Goal: Task Accomplishment & Management: Manage account settings

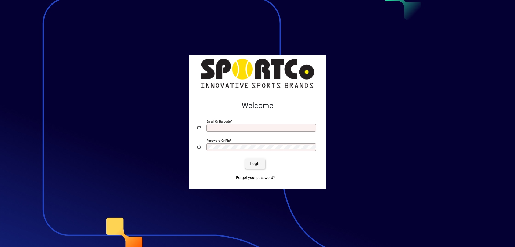
type input "**********"
click at [252, 165] on span "Login" at bounding box center [255, 164] width 11 height 6
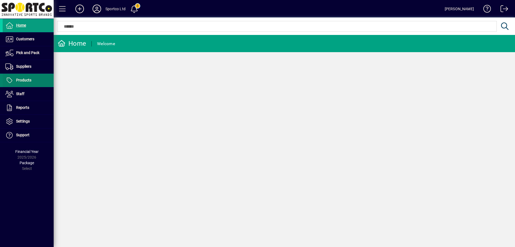
click at [25, 78] on span "Products" at bounding box center [23, 80] width 15 height 4
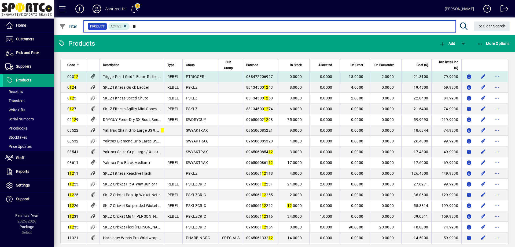
type input "**"
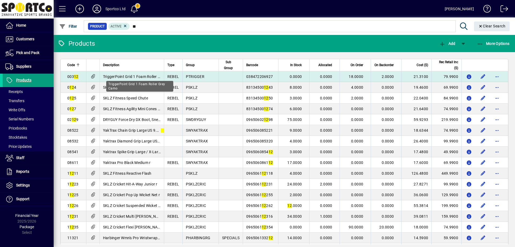
click at [142, 77] on span "TriggerPoint Grid 1 Foam Roller Grey Camo" at bounding box center [140, 76] width 74 height 4
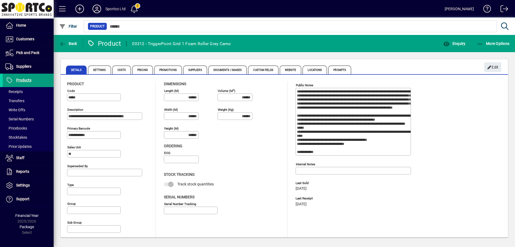
type input "**********"
type input "****"
click at [460, 42] on span "Enquiry" at bounding box center [454, 43] width 22 height 4
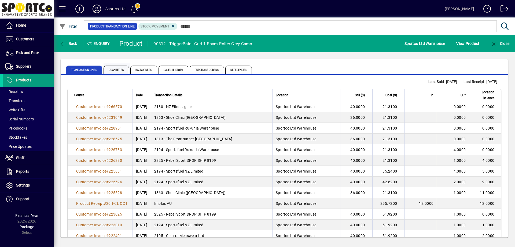
click at [114, 68] on span "Quantities" at bounding box center [116, 69] width 25 height 9
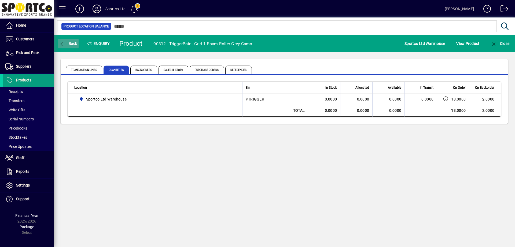
click at [65, 44] on icon "button" at bounding box center [62, 43] width 7 height 5
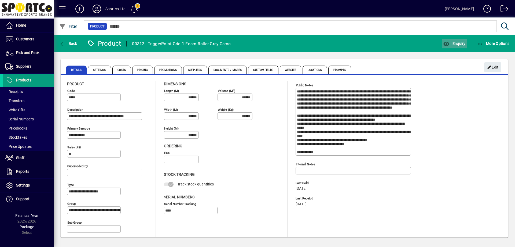
click at [461, 41] on span "Enquiry" at bounding box center [454, 43] width 22 height 4
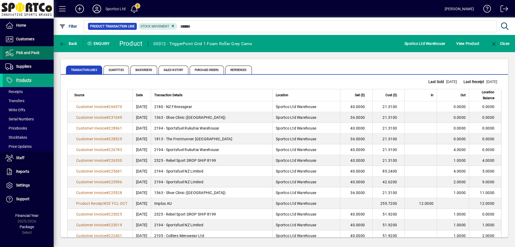
click at [28, 54] on span "Pick and Pack" at bounding box center [27, 52] width 23 height 4
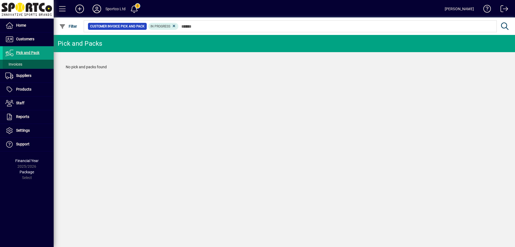
click at [21, 62] on span "Invoices" at bounding box center [13, 64] width 20 height 6
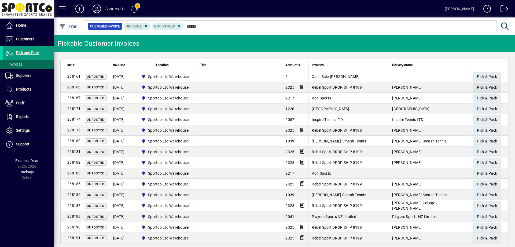
click at [482, 86] on span "Pick & Pack" at bounding box center [487, 87] width 20 height 9
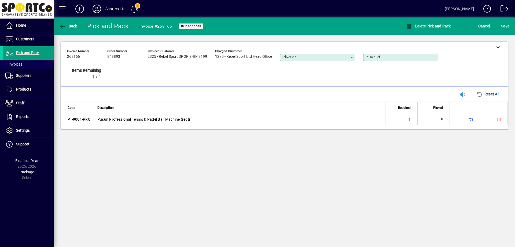
type input "*"
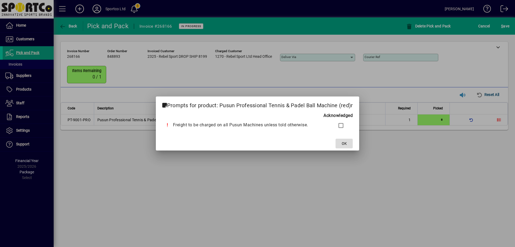
click at [342, 142] on span "OK" at bounding box center [344, 144] width 5 height 6
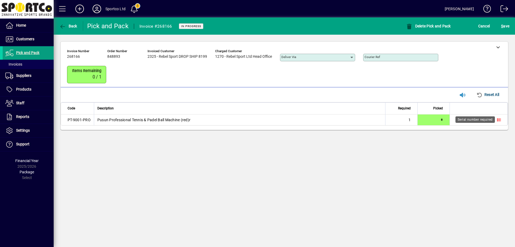
click at [498, 120] on icon at bounding box center [499, 120] width 4 height 4
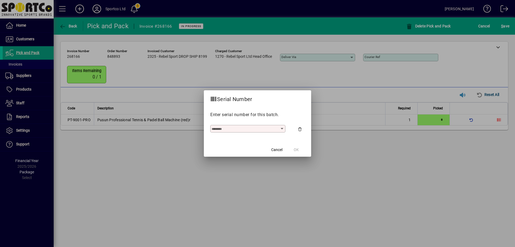
click at [252, 127] on input "text" at bounding box center [246, 128] width 68 height 4
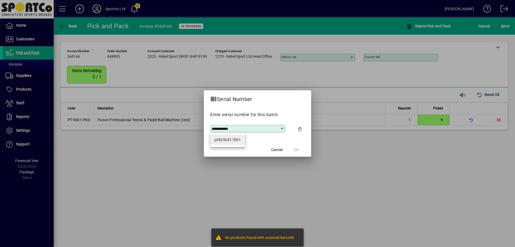
type input "**********"
click at [232, 138] on div "pt8250417001" at bounding box center [228, 140] width 26 height 6
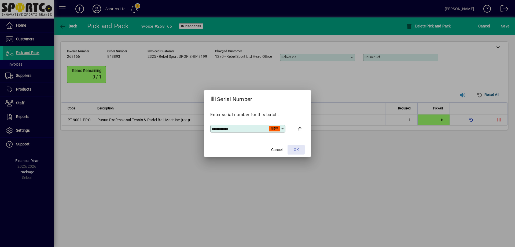
click at [296, 148] on span "OK" at bounding box center [296, 150] width 5 height 6
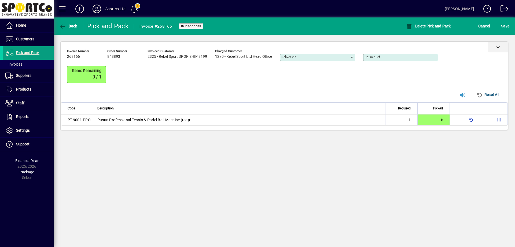
click at [499, 46] on icon at bounding box center [498, 47] width 4 height 4
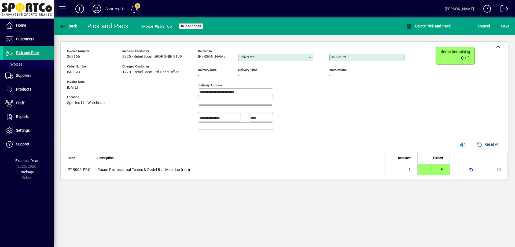
click at [363, 59] on div "Courier Ref" at bounding box center [366, 58] width 75 height 8
click at [336, 57] on input "**********" at bounding box center [368, 57] width 74 height 4
type input "**********"
click at [507, 26] on span "S ave" at bounding box center [505, 26] width 8 height 9
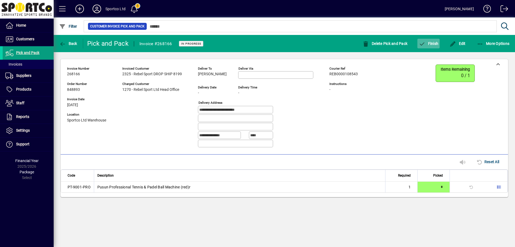
click at [426, 43] on span "Finish" at bounding box center [429, 43] width 20 height 4
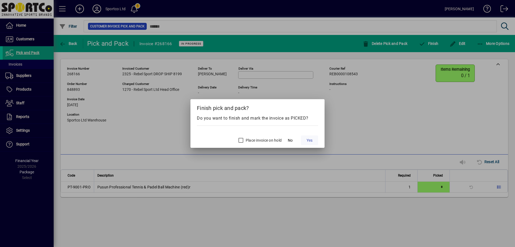
click at [310, 137] on span at bounding box center [309, 140] width 17 height 13
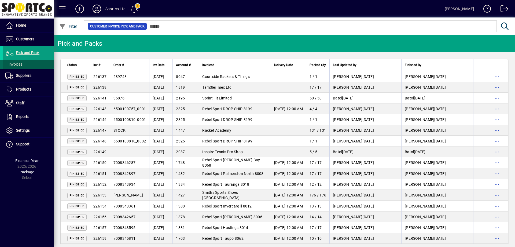
click at [14, 63] on span "Invoices" at bounding box center [13, 64] width 17 height 4
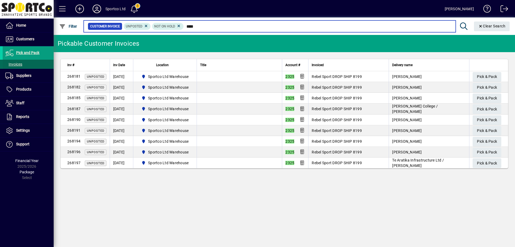
type input "****"
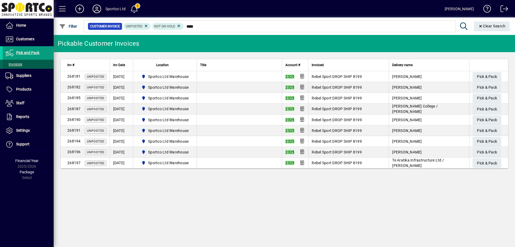
click at [16, 63] on span "Invoices" at bounding box center [13, 64] width 17 height 4
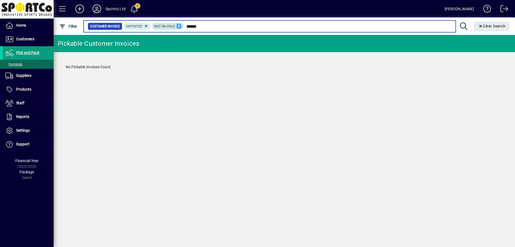
type input "******"
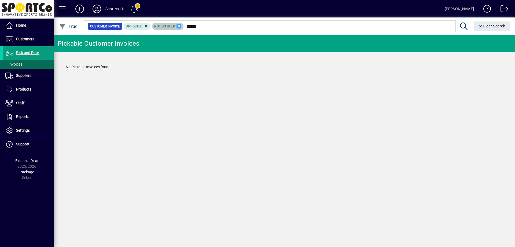
click at [180, 25] on icon at bounding box center [179, 26] width 5 height 5
click at [146, 27] on icon at bounding box center [146, 26] width 5 height 5
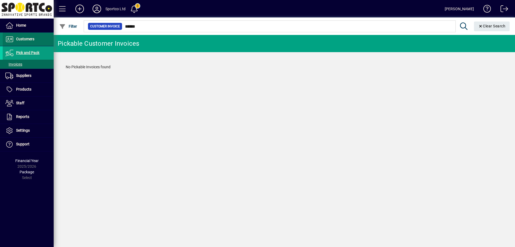
click at [26, 38] on span "Customers" at bounding box center [25, 39] width 18 height 4
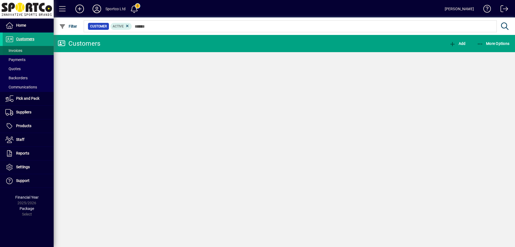
click at [16, 51] on span "Invoices" at bounding box center [13, 50] width 17 height 4
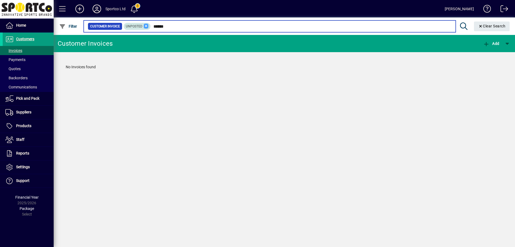
type input "******"
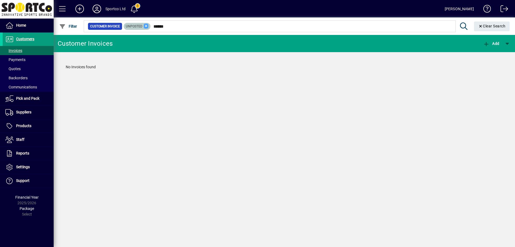
click at [145, 25] on icon at bounding box center [146, 26] width 5 height 5
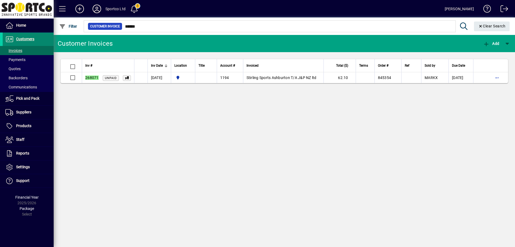
click at [26, 38] on span "Customers" at bounding box center [25, 39] width 18 height 4
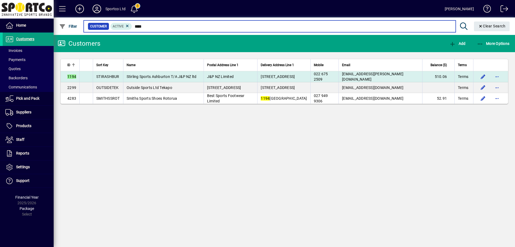
type input "****"
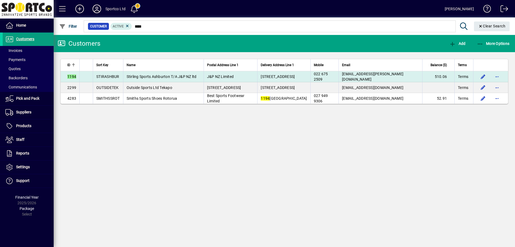
click at [176, 75] on span "Stirling Sports Ashburton T/A J&P NZ ltd" at bounding box center [162, 76] width 70 height 4
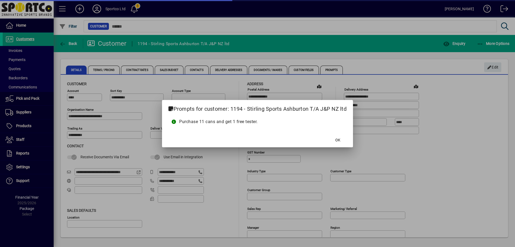
type input "**********"
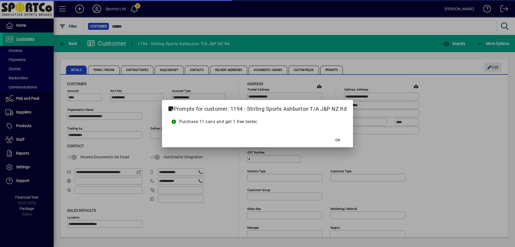
type input "**********"
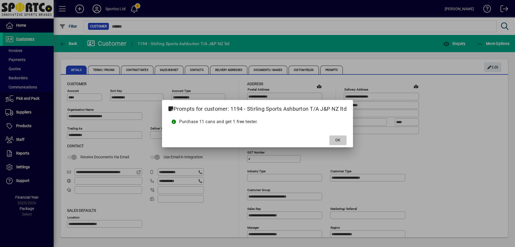
click at [340, 140] on span "OK" at bounding box center [337, 140] width 5 height 6
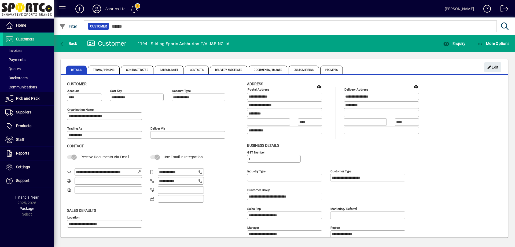
drag, startPoint x: 186, startPoint y: 180, endPoint x: 149, endPoint y: 184, distance: 37.5
click at [149, 184] on div "**********" at bounding box center [150, 186] width 166 height 36
drag, startPoint x: 76, startPoint y: 170, endPoint x: 142, endPoint y: 181, distance: 67.1
click at [142, 181] on div "**********" at bounding box center [108, 186] width 83 height 36
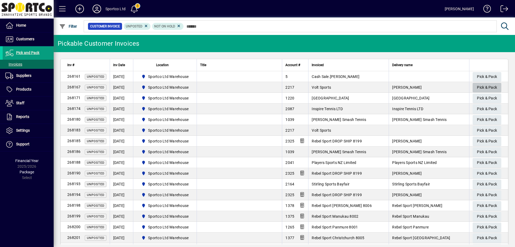
click at [482, 86] on span "Pick & Pack" at bounding box center [487, 87] width 20 height 9
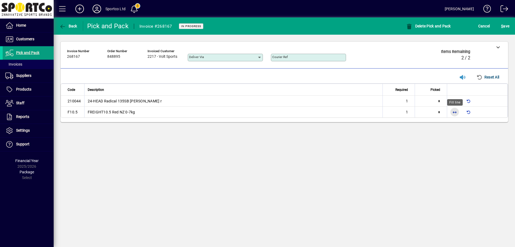
click at [457, 112] on span "button" at bounding box center [454, 111] width 13 height 13
type input "*"
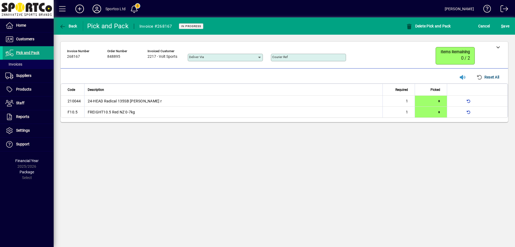
type input "*"
drag, startPoint x: 496, startPoint y: 47, endPoint x: 491, endPoint y: 50, distance: 6.3
click at [496, 47] on icon at bounding box center [498, 47] width 4 height 4
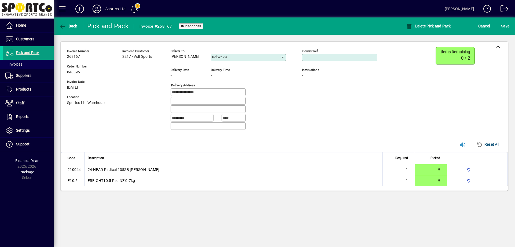
click at [363, 57] on input "Courier Ref" at bounding box center [340, 57] width 74 height 4
click at [343, 55] on div "Courier Ref" at bounding box center [339, 58] width 75 height 8
paste input "**********"
type input "**********"
click at [508, 22] on span "S ave" at bounding box center [505, 26] width 8 height 9
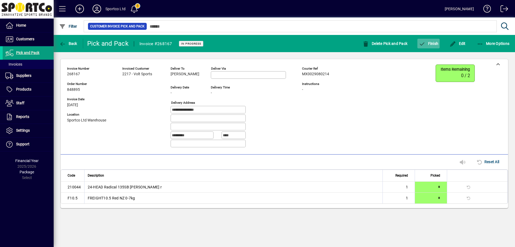
click at [437, 44] on span "Finish" at bounding box center [429, 43] width 20 height 4
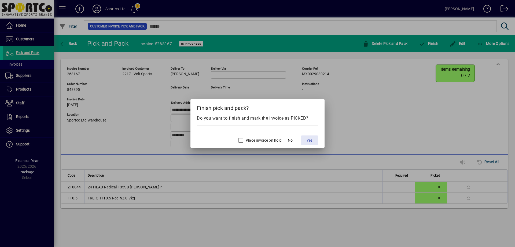
click at [307, 142] on span "Yes" at bounding box center [310, 140] width 6 height 6
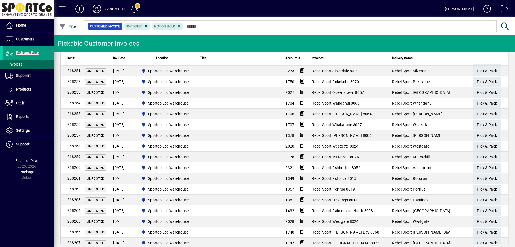
scroll to position [746, 0]
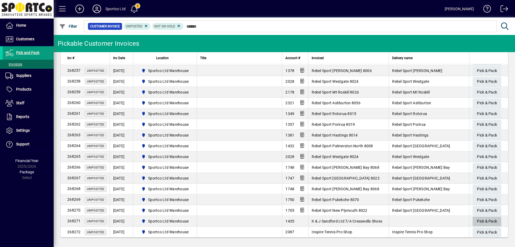
click at [480, 219] on span "Pick & Pack" at bounding box center [487, 221] width 20 height 9
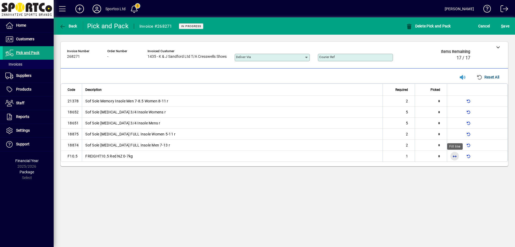
drag, startPoint x: 454, startPoint y: 155, endPoint x: 470, endPoint y: 204, distance: 51.8
click at [453, 157] on span "button" at bounding box center [454, 155] width 13 height 13
type input "*"
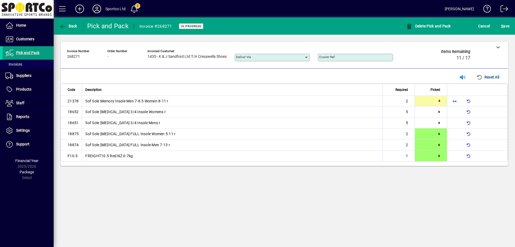
type input "*"
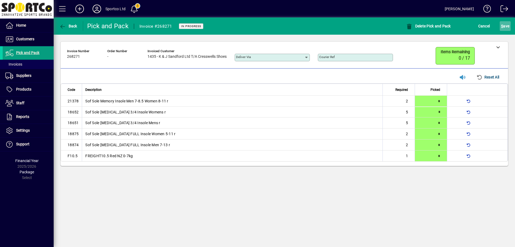
click at [505, 23] on span "S ave" at bounding box center [505, 26] width 8 height 9
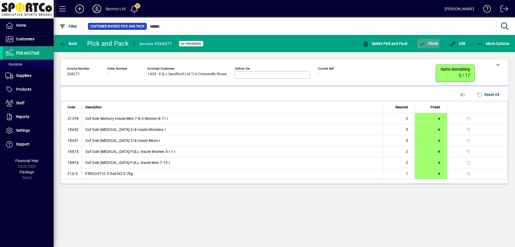
click at [434, 42] on span "Finish" at bounding box center [429, 43] width 20 height 4
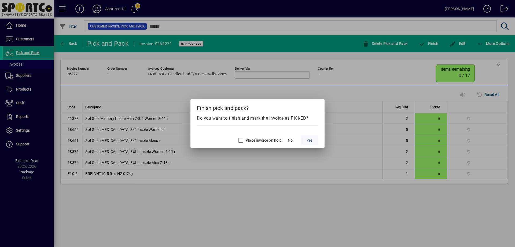
click at [310, 140] on span "Yes" at bounding box center [310, 140] width 6 height 6
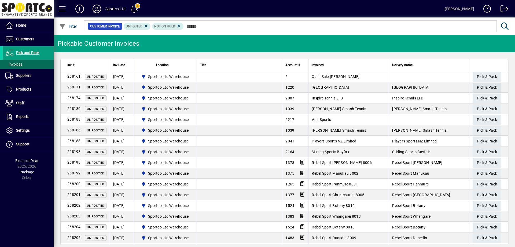
click at [483, 86] on span "Pick & Pack" at bounding box center [487, 87] width 20 height 9
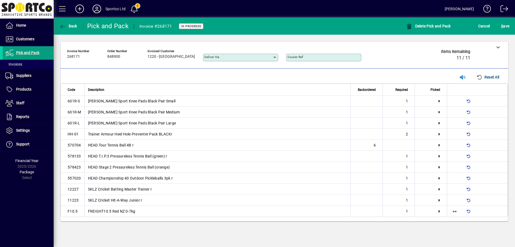
type input "*"
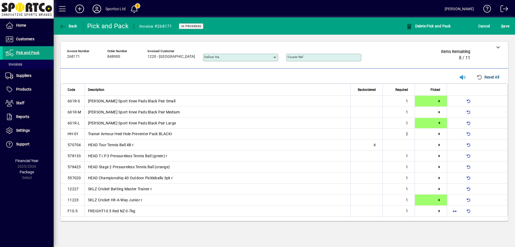
type input "*"
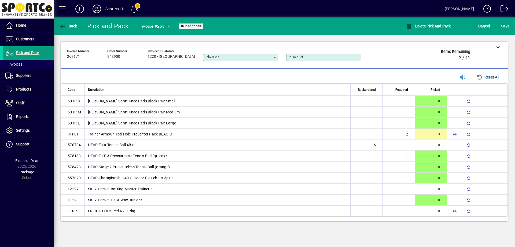
type input "*"
click at [454, 210] on span "button" at bounding box center [454, 210] width 13 height 13
type input "*"
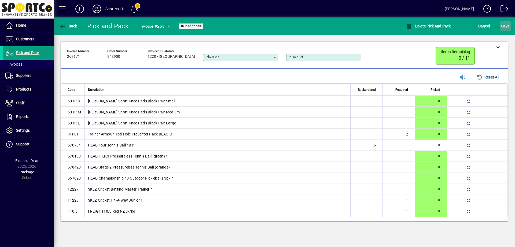
click at [505, 23] on span "S ave" at bounding box center [505, 26] width 8 height 9
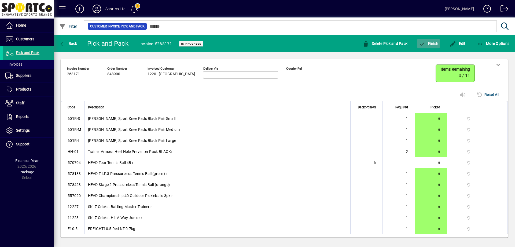
click at [429, 45] on span "Finish" at bounding box center [429, 43] width 20 height 4
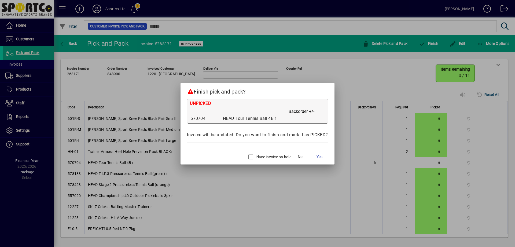
click at [267, 155] on label "Place invoice on hold" at bounding box center [273, 156] width 37 height 5
click at [319, 156] on span "Yes" at bounding box center [320, 157] width 6 height 6
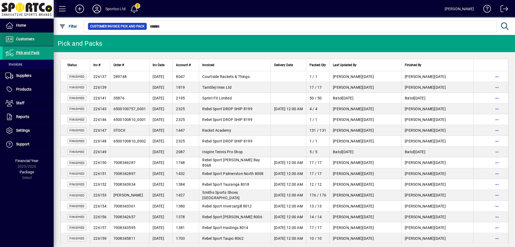
click at [23, 42] on span "Customers" at bounding box center [19, 39] width 32 height 6
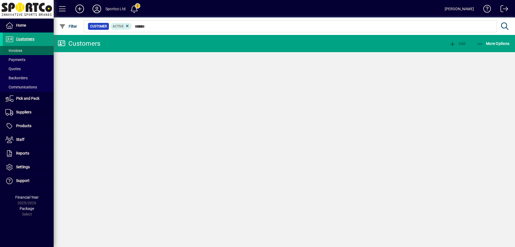
click at [14, 50] on span "Invoices" at bounding box center [13, 50] width 17 height 4
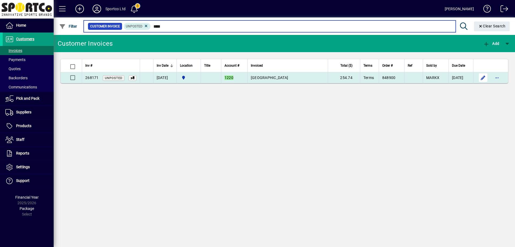
type input "****"
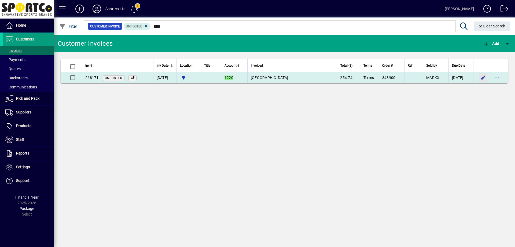
click at [483, 78] on span "button" at bounding box center [483, 77] width 13 height 13
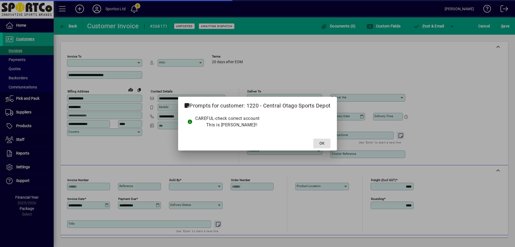
type input "**********"
click at [320, 141] on span "OK" at bounding box center [322, 143] width 5 height 6
type input "**********"
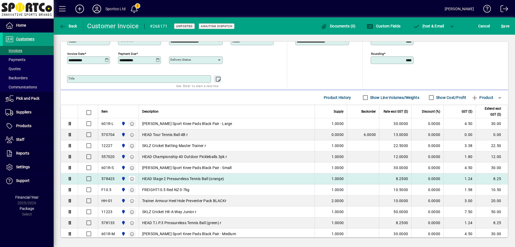
scroll to position [177, 0]
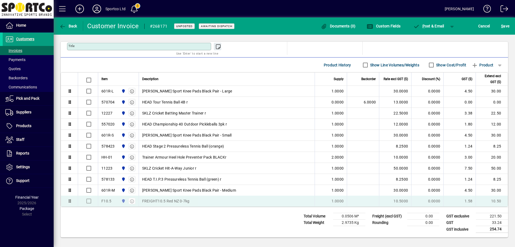
drag, startPoint x: 64, startPoint y: 181, endPoint x: 69, endPoint y: 207, distance: 26.6
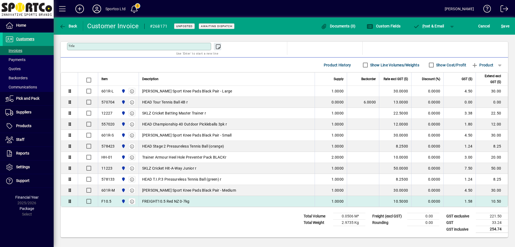
click at [166, 201] on span "FREIGHT10.5 Red NZ 0-7kg" at bounding box center [165, 200] width 47 height 5
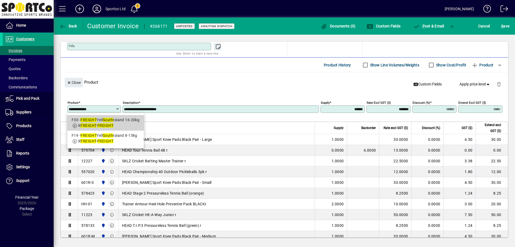
click at [107, 122] on div "F30 - FREIGHT Yell South Island 16-20kg" at bounding box center [106, 120] width 68 height 6
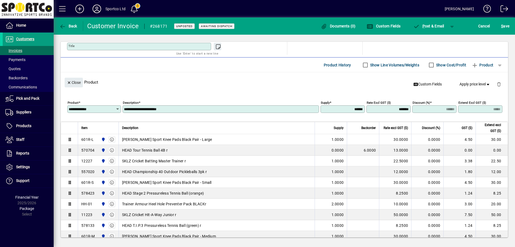
type input "***"
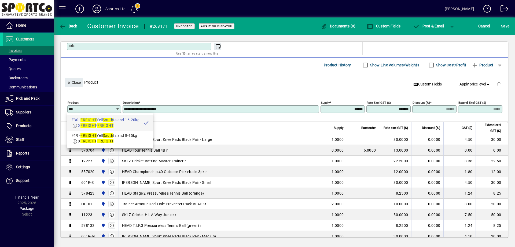
type input "**********"
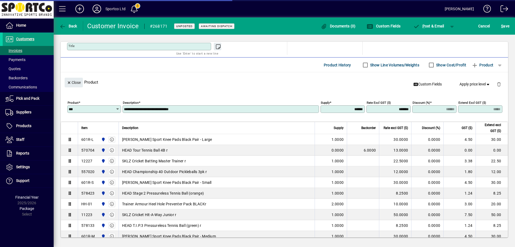
type input "*******"
type input "*****"
click at [75, 80] on span "Close" at bounding box center [74, 82] width 14 height 9
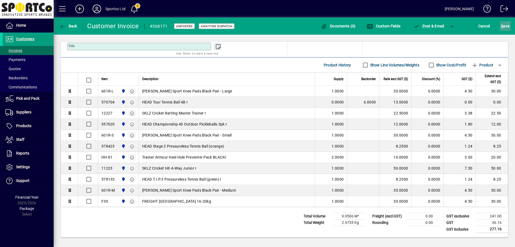
click at [505, 22] on span "S ave" at bounding box center [505, 26] width 8 height 9
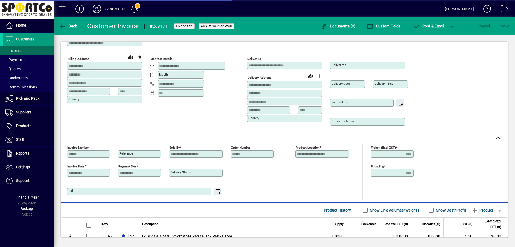
scroll to position [16, 0]
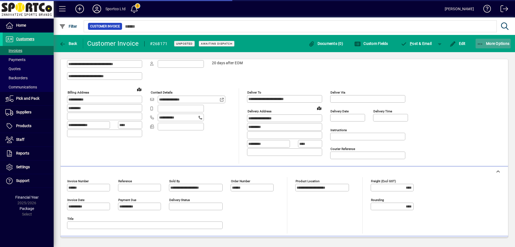
click at [481, 42] on icon "button" at bounding box center [480, 43] width 7 height 5
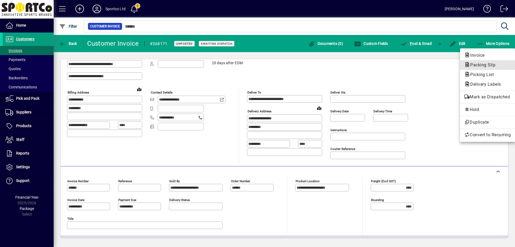
click at [485, 63] on span "Packing Slip" at bounding box center [481, 64] width 34 height 5
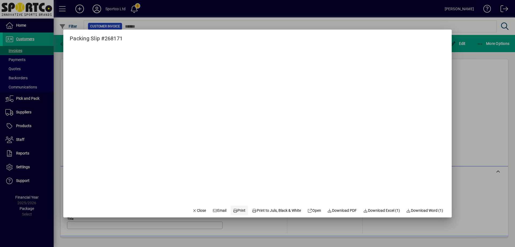
click at [236, 209] on span "Print" at bounding box center [239, 210] width 13 height 6
click at [192, 208] on span "Close" at bounding box center [199, 210] width 14 height 6
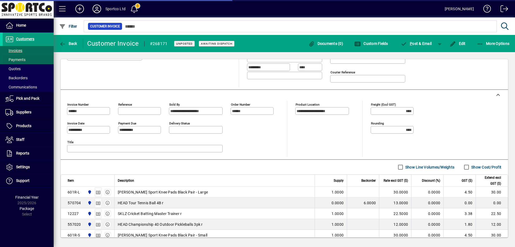
scroll to position [57, 0]
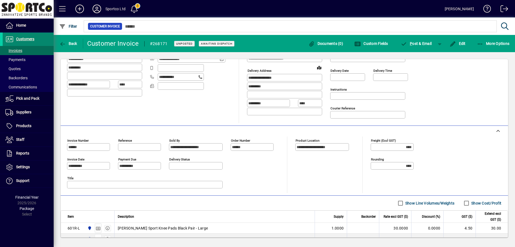
click at [27, 41] on span "Customers" at bounding box center [25, 39] width 18 height 4
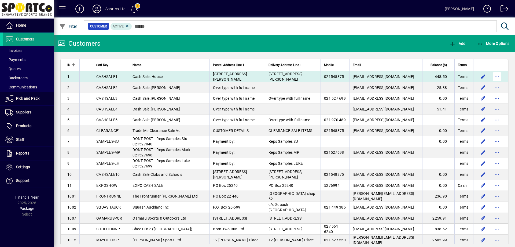
click at [498, 76] on span "button" at bounding box center [497, 76] width 13 height 13
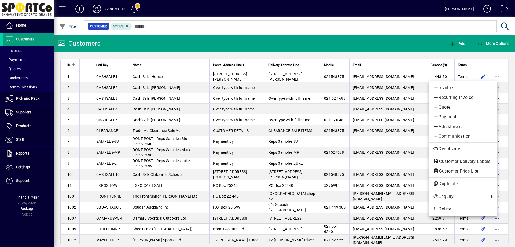
click at [252, 113] on div at bounding box center [257, 123] width 515 height 247
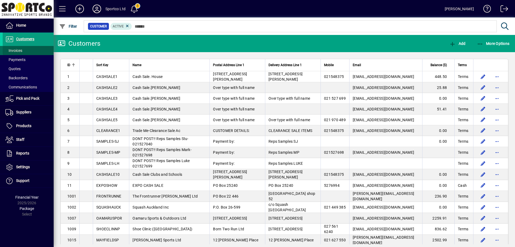
click at [19, 46] on span at bounding box center [28, 50] width 51 height 13
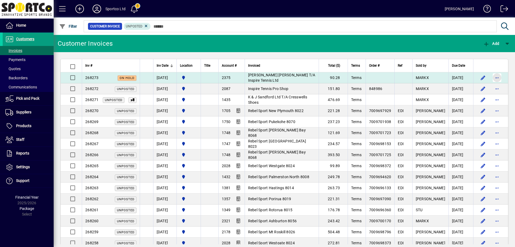
click at [496, 77] on span "button" at bounding box center [497, 77] width 13 height 13
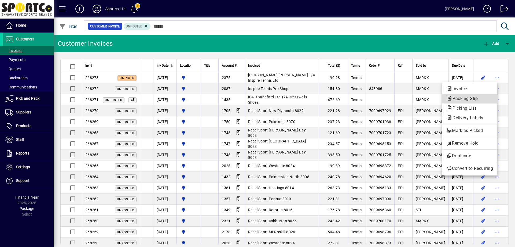
click at [463, 98] on span "Packing Slip" at bounding box center [464, 98] width 34 height 5
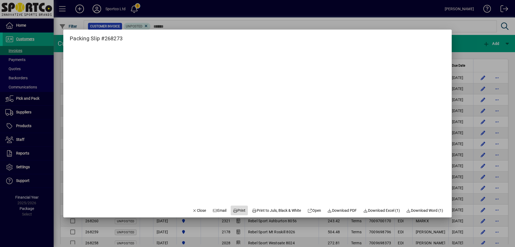
click at [233, 208] on span "Print" at bounding box center [239, 210] width 13 height 6
drag, startPoint x: 197, startPoint y: 209, endPoint x: 201, endPoint y: 204, distance: 7.2
click at [201, 205] on button "Close" at bounding box center [199, 210] width 18 height 10
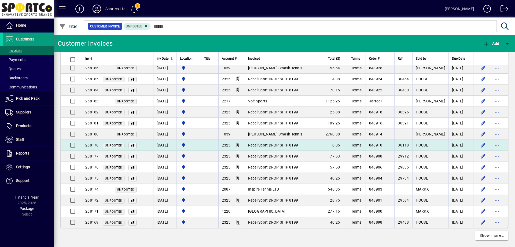
scroll to position [950, 0]
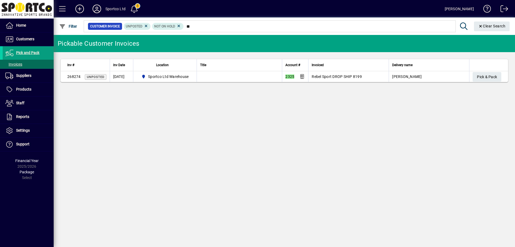
type input "*"
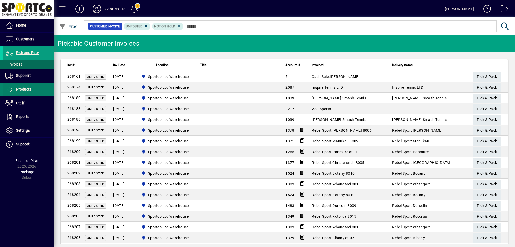
click at [24, 89] on span "Products" at bounding box center [23, 89] width 15 height 4
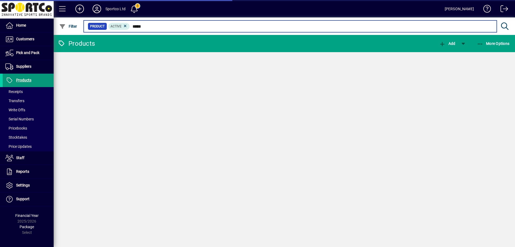
type input "******"
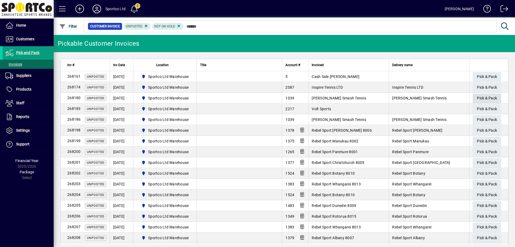
click at [482, 98] on span "Pick & Pack" at bounding box center [487, 98] width 20 height 9
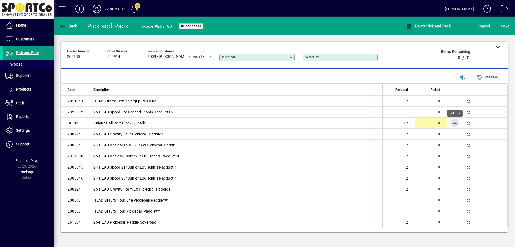
drag, startPoint x: 452, startPoint y: 124, endPoint x: 461, endPoint y: 206, distance: 81.7
click at [452, 127] on span "button" at bounding box center [454, 122] width 13 height 13
type input "**"
type input "*"
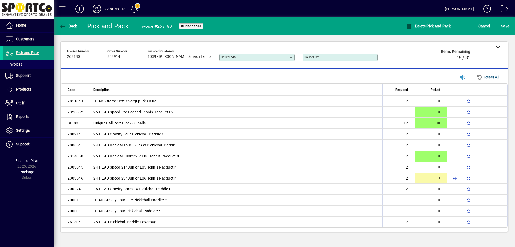
type input "*"
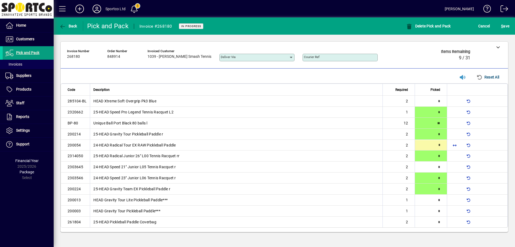
type input "*"
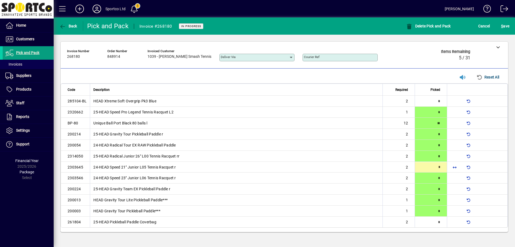
type input "*"
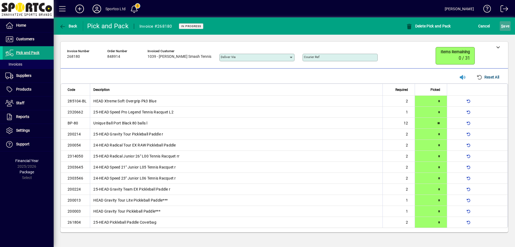
click at [501, 25] on button "S ave" at bounding box center [505, 26] width 11 height 10
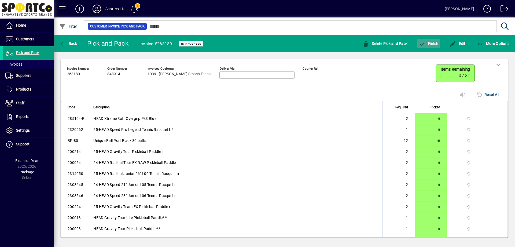
click at [436, 42] on button "Finish" at bounding box center [428, 44] width 22 height 10
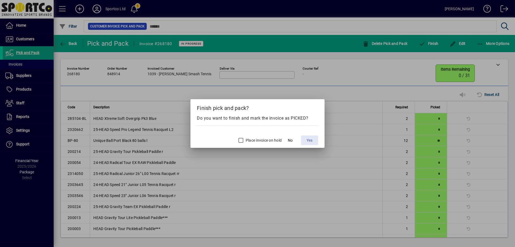
click at [311, 139] on span "Yes" at bounding box center [310, 140] width 6 height 6
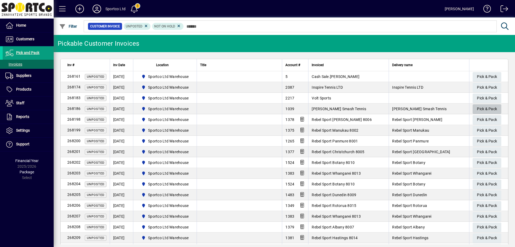
click at [480, 108] on span "Pick & Pack" at bounding box center [487, 108] width 20 height 9
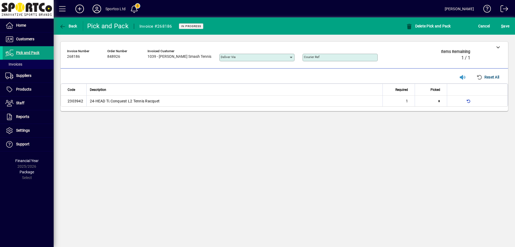
type input "*"
click at [499, 25] on div "S ave" at bounding box center [506, 26] width 20 height 10
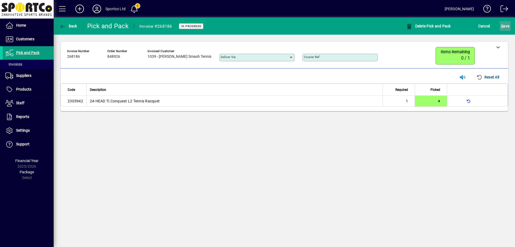
click at [503, 25] on span "S" at bounding box center [502, 26] width 2 height 4
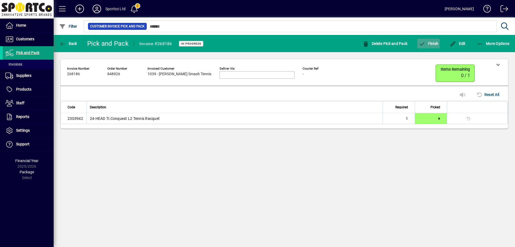
click at [425, 42] on icon "button" at bounding box center [422, 43] width 7 height 5
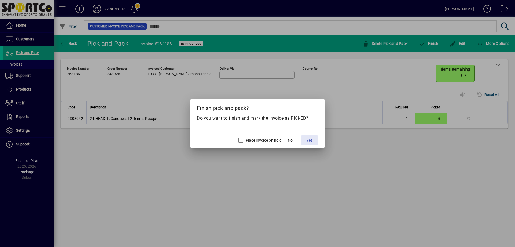
click at [310, 141] on span "Yes" at bounding box center [310, 140] width 6 height 6
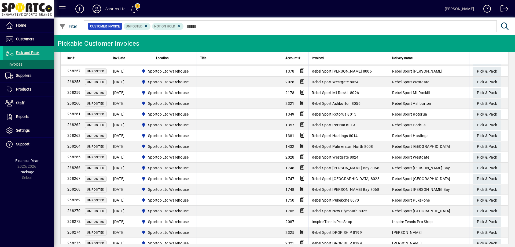
scroll to position [693, 0]
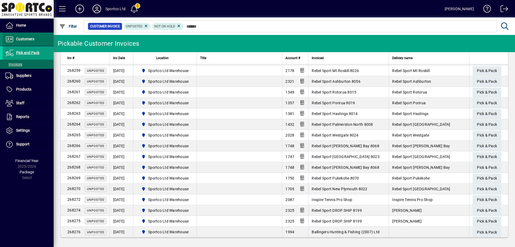
click at [25, 41] on span "Customers" at bounding box center [25, 39] width 18 height 4
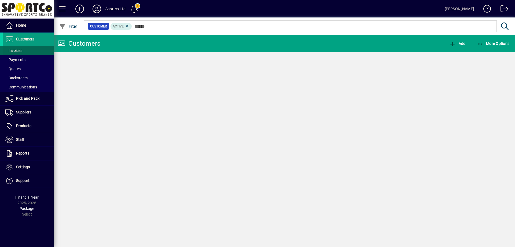
click at [17, 49] on span "Invoices" at bounding box center [13, 50] width 17 height 4
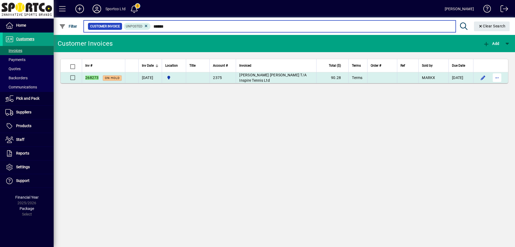
type input "******"
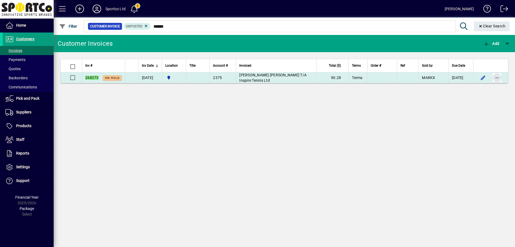
click at [497, 76] on span "button" at bounding box center [497, 77] width 13 height 13
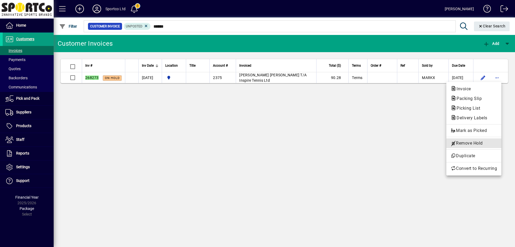
click at [483, 141] on span "Remove Hold" at bounding box center [474, 143] width 46 height 6
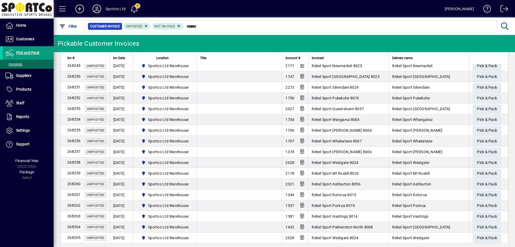
scroll to position [703, 0]
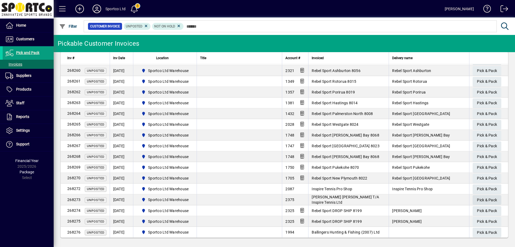
click at [483, 197] on span "Pick & Pack" at bounding box center [487, 199] width 20 height 9
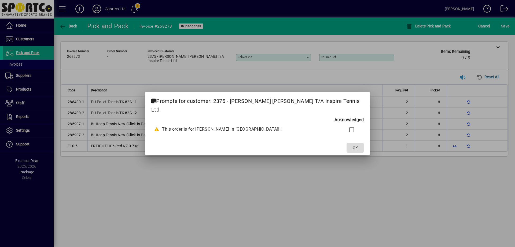
click at [347, 142] on span at bounding box center [355, 147] width 17 height 13
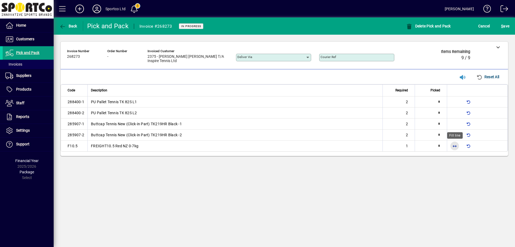
drag, startPoint x: 456, startPoint y: 145, endPoint x: 467, endPoint y: 245, distance: 101.5
click at [456, 146] on span "button" at bounding box center [454, 145] width 13 height 13
type input "*"
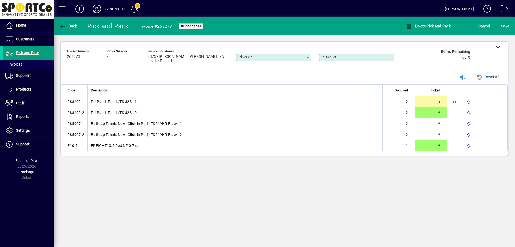
type input "*"
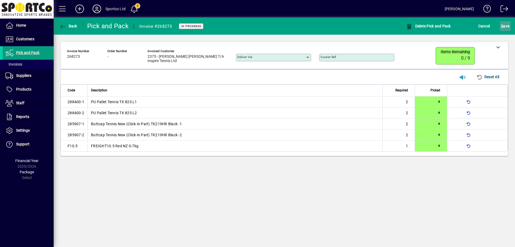
click at [504, 24] on span "S ave" at bounding box center [505, 26] width 8 height 9
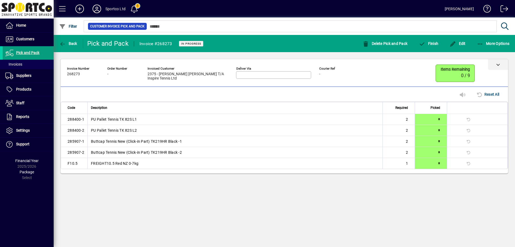
click at [497, 64] on icon at bounding box center [498, 65] width 4 height 4
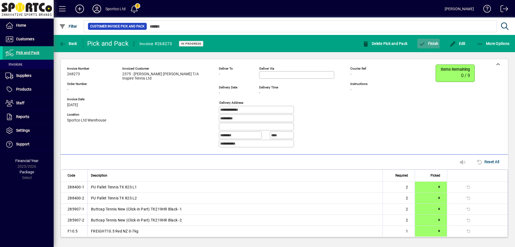
click at [427, 40] on span "button" at bounding box center [428, 43] width 22 height 13
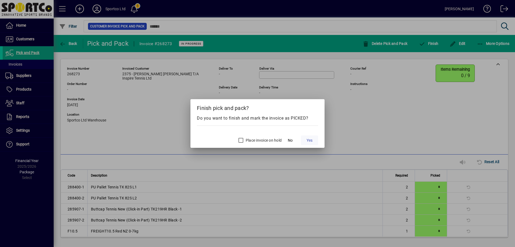
click at [307, 138] on span "Yes" at bounding box center [310, 140] width 6 height 6
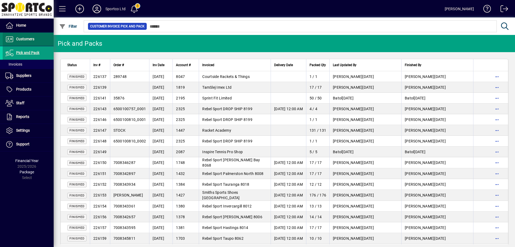
click at [19, 39] on span "Customers" at bounding box center [25, 39] width 18 height 4
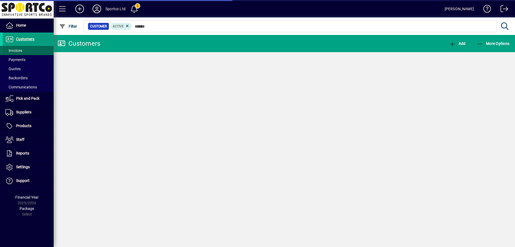
click at [19, 50] on span "Invoices" at bounding box center [13, 50] width 17 height 4
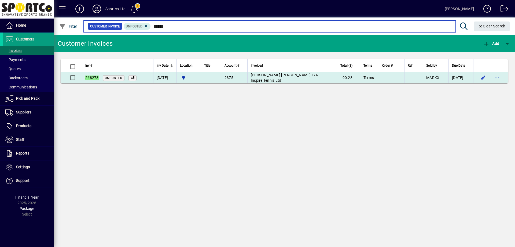
type input "******"
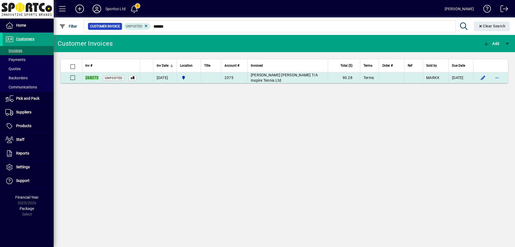
click at [277, 75] on td "Reilly Quirk T/A Inspire Tennis Ltd" at bounding box center [287, 77] width 80 height 11
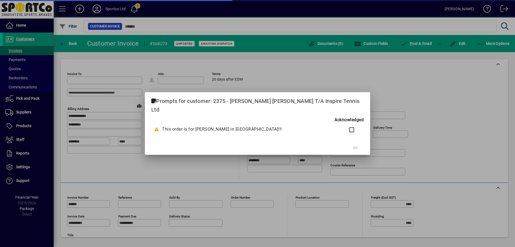
type input "**********"
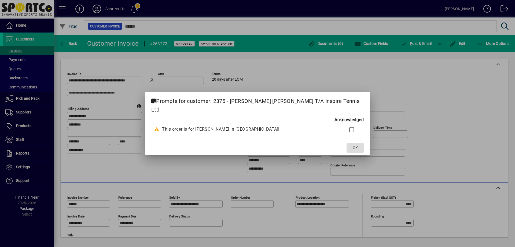
click at [353, 145] on span "OK" at bounding box center [355, 148] width 5 height 6
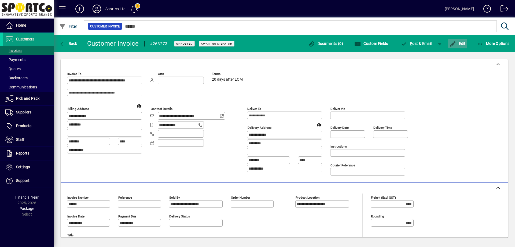
click at [461, 43] on span "Edit" at bounding box center [458, 43] width 16 height 4
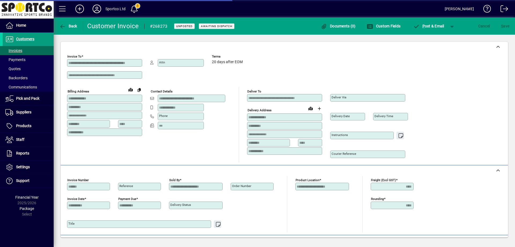
scroll to position [111, 0]
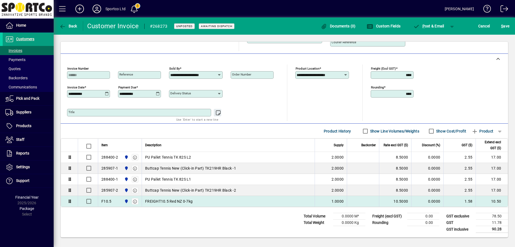
click at [176, 202] on span "FREIGHT10.5 Red NZ 0-7kg" at bounding box center [168, 200] width 47 height 5
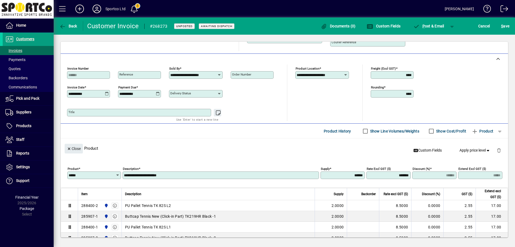
drag, startPoint x: 83, startPoint y: 176, endPoint x: 57, endPoint y: 176, distance: 26.3
click at [57, 176] on div "**********" at bounding box center [284, 139] width 461 height 209
click at [101, 189] on app-search-response-field "XFREIGHT - FREIGHT" at bounding box center [97, 192] width 38 height 6
type input "**********"
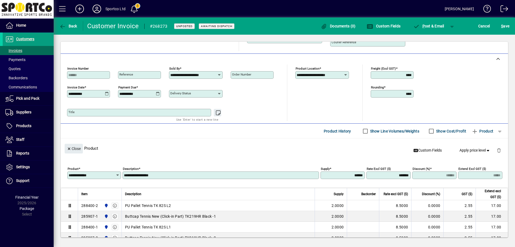
type input "******"
type input "****"
click at [74, 145] on span "Close" at bounding box center [74, 148] width 14 height 9
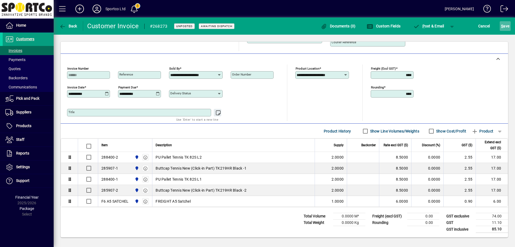
click at [510, 23] on span "submit" at bounding box center [505, 26] width 11 height 13
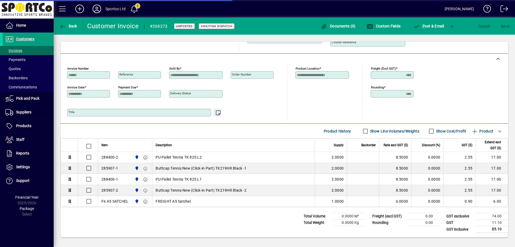
scroll to position [31, 0]
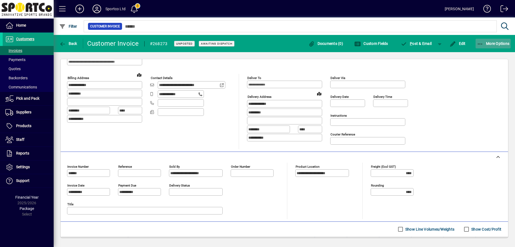
click at [482, 41] on icon "button" at bounding box center [480, 43] width 7 height 5
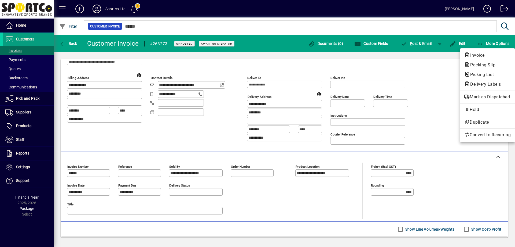
click at [426, 77] on div at bounding box center [257, 123] width 515 height 247
drag, startPoint x: 426, startPoint y: 77, endPoint x: 432, endPoint y: 68, distance: 11.1
click at [426, 77] on div "**********" at bounding box center [284, 94] width 435 height 110
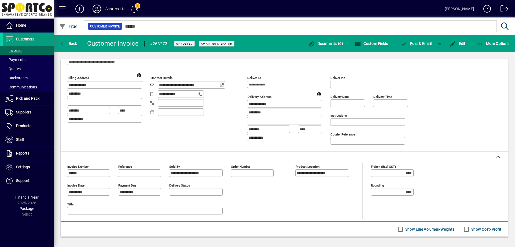
click at [474, 44] on div "More Options" at bounding box center [493, 44] width 44 height 10
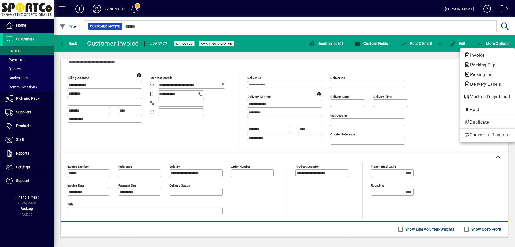
drag, startPoint x: 474, startPoint y: 45, endPoint x: 479, endPoint y: 43, distance: 6.1
click at [479, 43] on div at bounding box center [257, 123] width 515 height 247
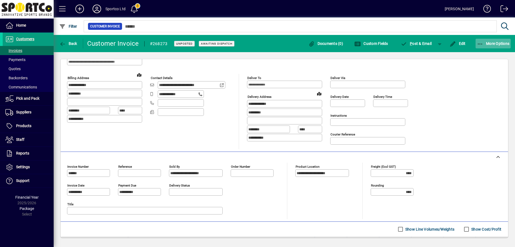
click at [483, 44] on icon "button" at bounding box center [480, 43] width 7 height 5
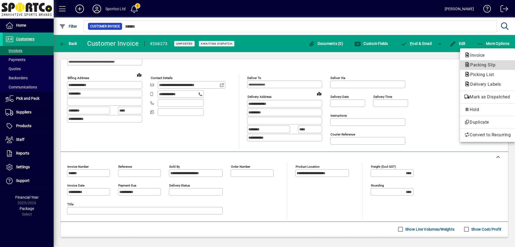
click at [480, 63] on span "Packing Slip" at bounding box center [481, 64] width 34 height 5
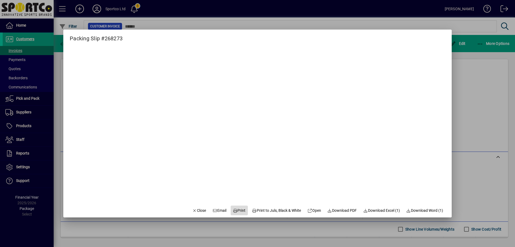
click at [236, 209] on span "Print" at bounding box center [239, 210] width 13 height 6
click at [199, 207] on span "Close" at bounding box center [199, 210] width 14 height 6
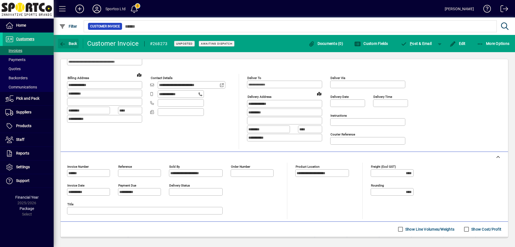
drag, startPoint x: 75, startPoint y: 43, endPoint x: 57, endPoint y: 15, distance: 33.0
click at [75, 43] on span "Back" at bounding box center [68, 43] width 18 height 4
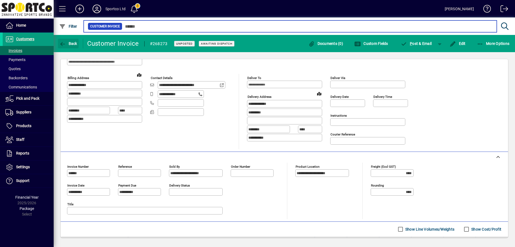
type input "******"
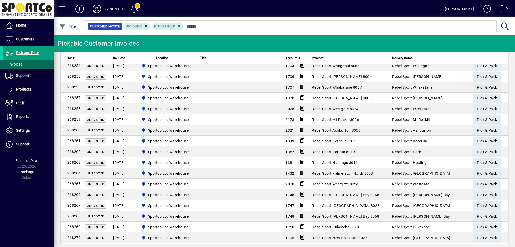
scroll to position [693, 0]
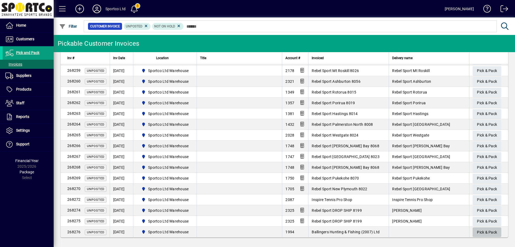
click at [479, 230] on span "Pick & Pack" at bounding box center [487, 232] width 20 height 9
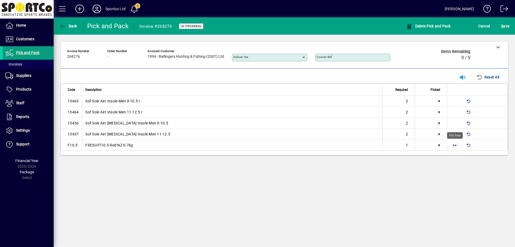
click at [457, 146] on span "button" at bounding box center [454, 144] width 13 height 13
type input "*"
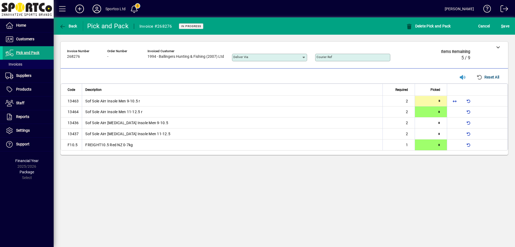
type input "*"
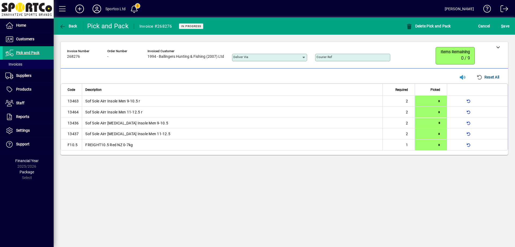
drag, startPoint x: 502, startPoint y: 36, endPoint x: 504, endPoint y: 32, distance: 4.2
click at [504, 33] on app-page-header "**********" at bounding box center [284, 89] width 461 height 144
click at [504, 29] on span "S ave" at bounding box center [505, 26] width 8 height 9
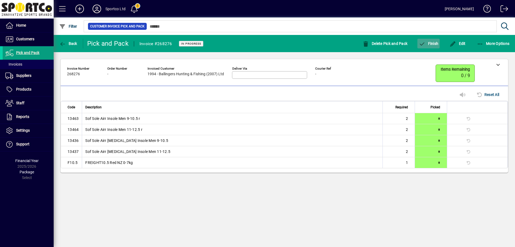
click at [433, 41] on span "Finish" at bounding box center [429, 43] width 20 height 4
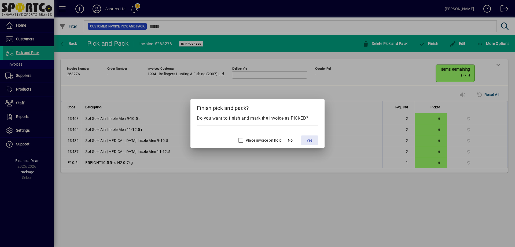
click at [311, 139] on span "Yes" at bounding box center [310, 140] width 6 height 6
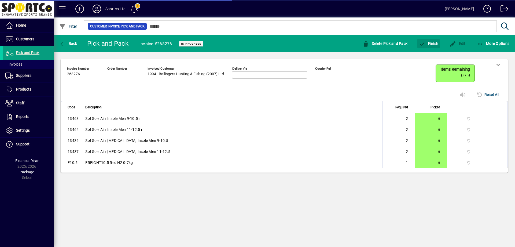
click at [259, 199] on div "**********" at bounding box center [284, 141] width 461 height 212
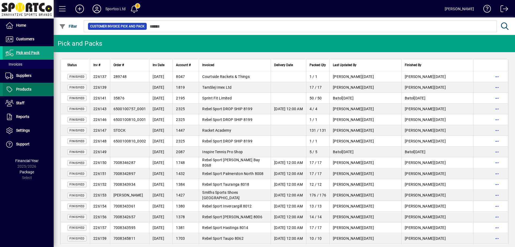
click at [27, 90] on span "Products" at bounding box center [23, 89] width 15 height 4
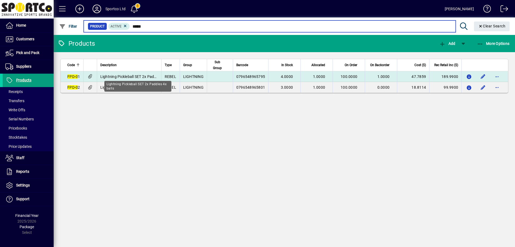
type input "*****"
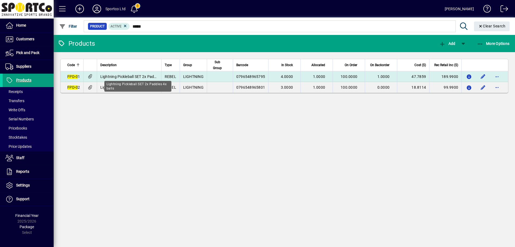
click at [112, 74] on span "Lightning Pickleball SET 2x Paddles 4x balls" at bounding box center [137, 76] width 75 height 4
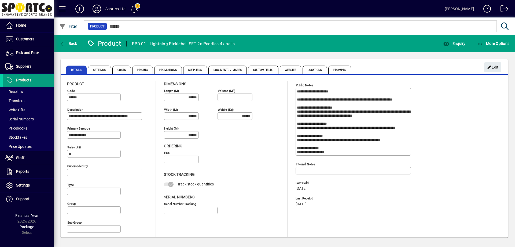
type input "**********"
type input "****"
click at [451, 40] on span "button" at bounding box center [454, 43] width 25 height 13
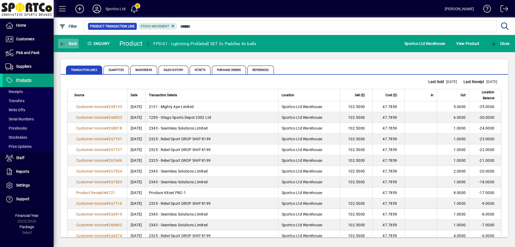
click at [70, 42] on span "Back" at bounding box center [68, 43] width 18 height 4
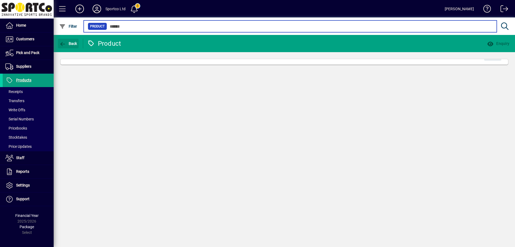
type input "*****"
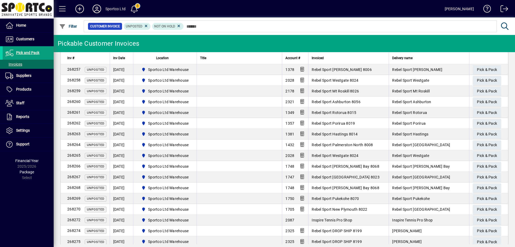
scroll to position [671, 0]
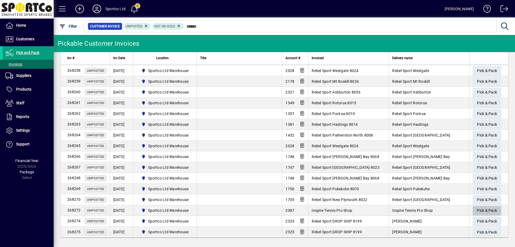
click at [490, 210] on span "Pick & Pack" at bounding box center [487, 210] width 20 height 9
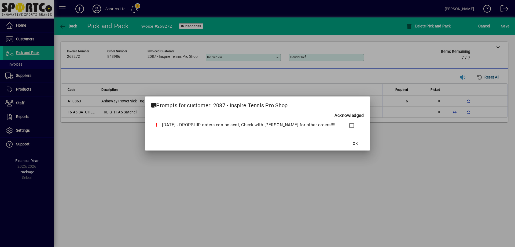
drag, startPoint x: 346, startPoint y: 142, endPoint x: 370, endPoint y: 135, distance: 24.6
click at [353, 142] on span "OK" at bounding box center [355, 144] width 5 height 6
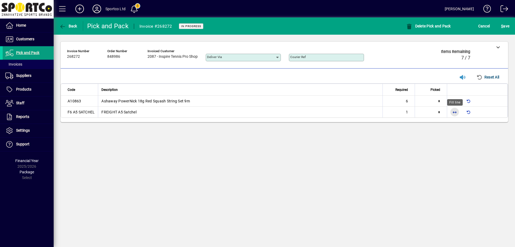
click at [456, 110] on span "button" at bounding box center [454, 111] width 13 height 13
type input "*"
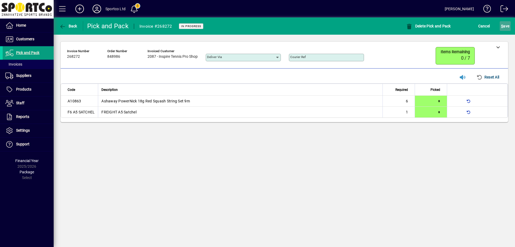
click at [506, 22] on span "S ave" at bounding box center [505, 26] width 8 height 9
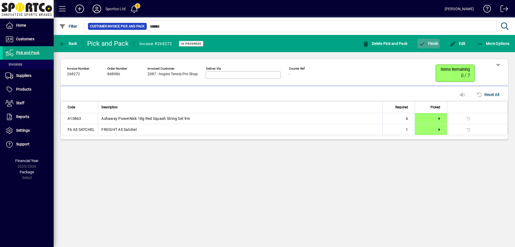
click at [432, 41] on span "Finish" at bounding box center [429, 43] width 20 height 4
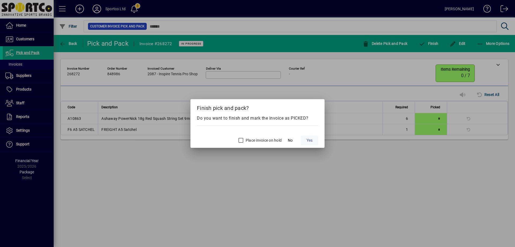
click at [308, 138] on span "Yes" at bounding box center [310, 140] width 6 height 6
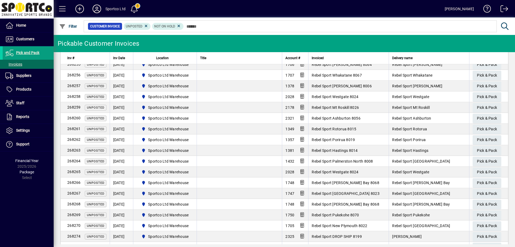
scroll to position [661, 0]
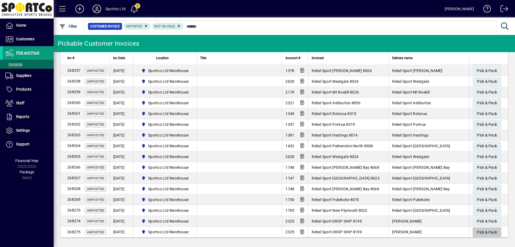
click at [485, 231] on span "Pick & Pack" at bounding box center [487, 232] width 20 height 9
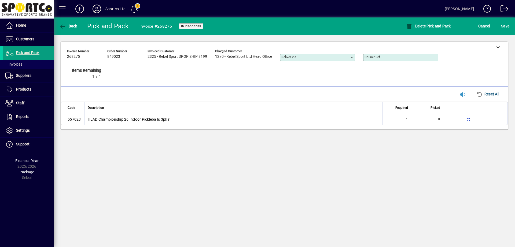
type input "*"
click at [500, 47] on icon at bounding box center [498, 47] width 4 height 4
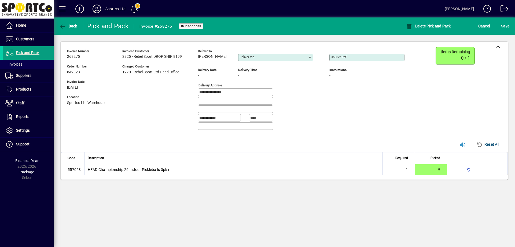
drag, startPoint x: 228, startPoint y: 58, endPoint x: 197, endPoint y: 61, distance: 31.5
click at [197, 61] on div "**********" at bounding box center [240, 90] width 346 height 87
copy span "[PERSON_NAME]"
drag, startPoint x: 235, startPoint y: 91, endPoint x: 194, endPoint y: 96, distance: 41.1
click at [194, 96] on div "**********" at bounding box center [240, 90] width 346 height 87
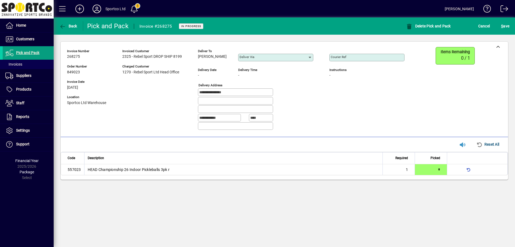
click at [367, 57] on input "Courier Ref" at bounding box center [368, 57] width 74 height 4
paste input "**********"
type input "**********"
click at [505, 25] on span "S ave" at bounding box center [505, 26] width 8 height 9
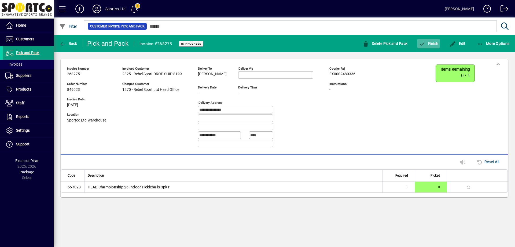
click at [435, 42] on span "Finish" at bounding box center [429, 43] width 20 height 4
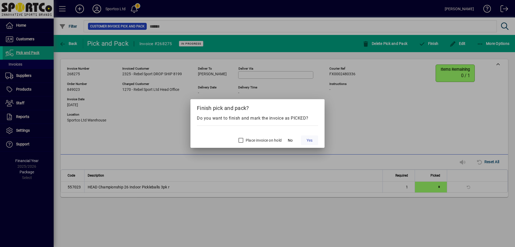
click at [308, 140] on span "Yes" at bounding box center [310, 140] width 6 height 6
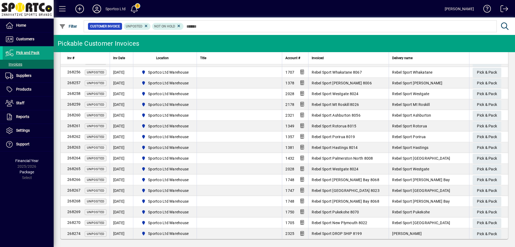
scroll to position [650, 0]
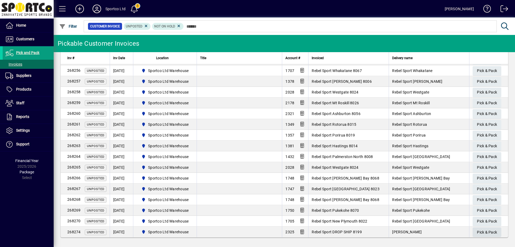
click at [482, 230] on span "Pick & Pack" at bounding box center [487, 232] width 20 height 9
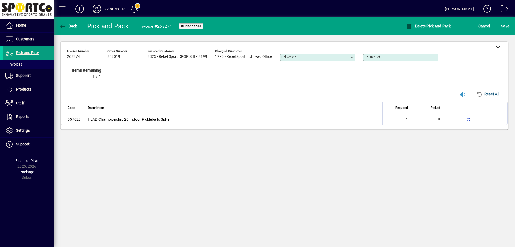
type input "*"
click at [496, 47] on div at bounding box center [498, 47] width 20 height 11
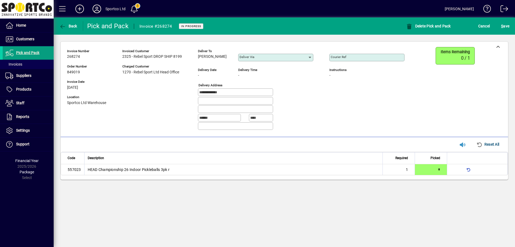
click at [220, 56] on div "[PERSON_NAME]" at bounding box center [214, 57] width 32 height 6
drag, startPoint x: 219, startPoint y: 56, endPoint x: 199, endPoint y: 59, distance: 20.9
click at [199, 59] on div "[PERSON_NAME]" at bounding box center [214, 57] width 32 height 6
copy span "[PERSON_NAME]"
drag, startPoint x: 220, startPoint y: 94, endPoint x: 181, endPoint y: 91, distance: 39.8
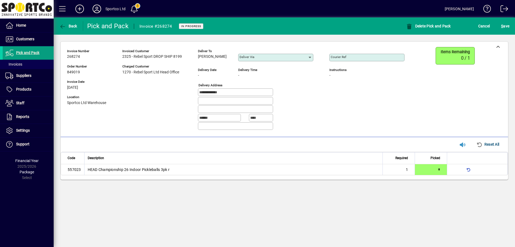
click at [181, 91] on div "**********" at bounding box center [240, 90] width 346 height 87
click at [386, 57] on input "Courier Ref" at bounding box center [368, 57] width 74 height 4
paste input "**********"
type input "**********"
click at [508, 23] on span "S ave" at bounding box center [505, 26] width 8 height 9
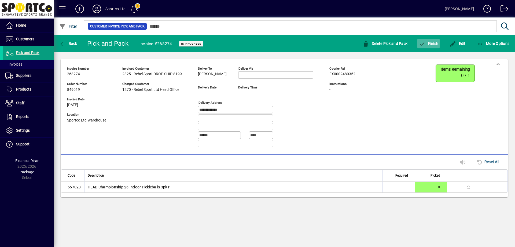
click at [437, 42] on span "Finish" at bounding box center [429, 43] width 20 height 4
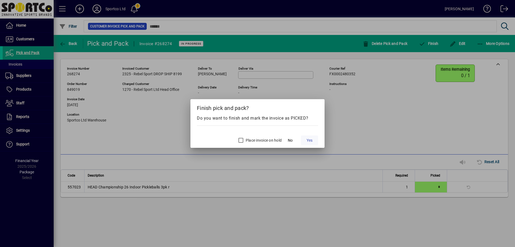
click at [308, 138] on span "Yes" at bounding box center [310, 140] width 6 height 6
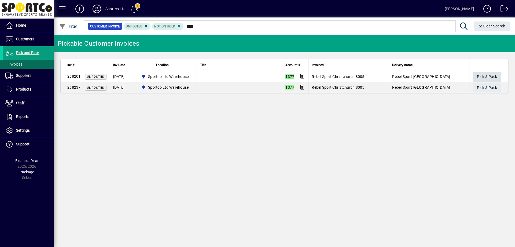
type input "****"
click at [490, 76] on span "Pick & Pack" at bounding box center [487, 76] width 20 height 9
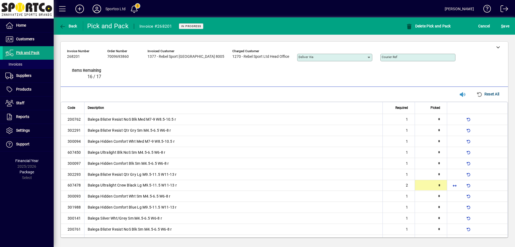
type input "*"
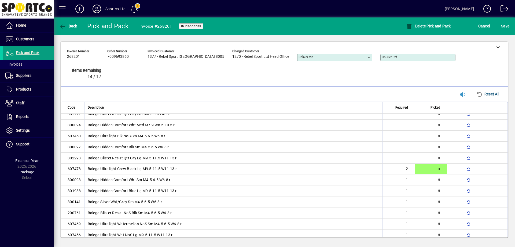
type input "*"
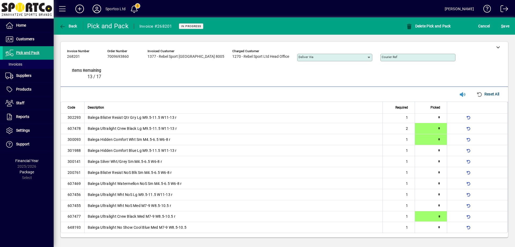
type input "*"
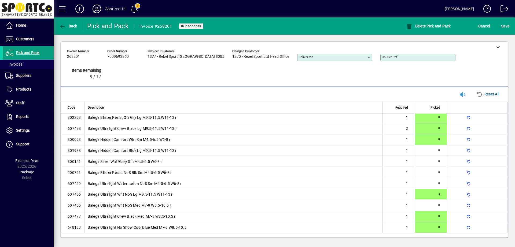
scroll to position [0, 0]
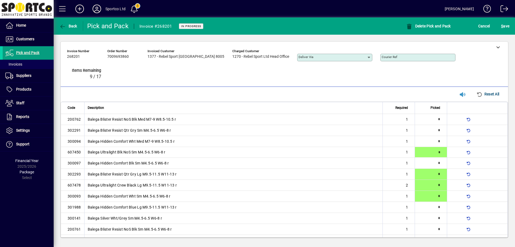
type input "*"
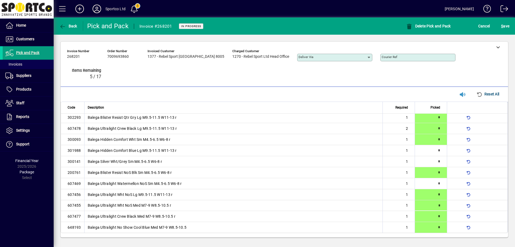
type input "*"
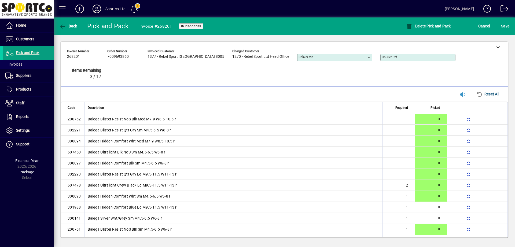
type input "*"
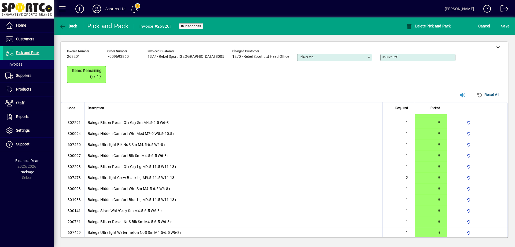
type input "*"
click at [508, 25] on span "S ave" at bounding box center [505, 26] width 8 height 9
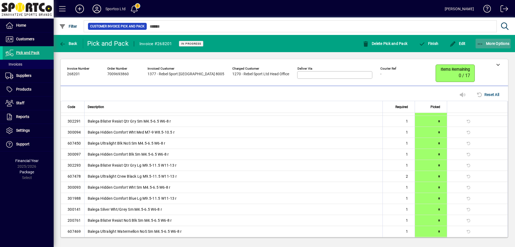
click at [482, 41] on icon "button" at bounding box center [480, 43] width 7 height 5
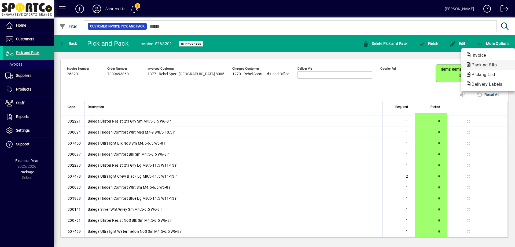
click at [487, 64] on span "Packing Slip" at bounding box center [483, 64] width 34 height 5
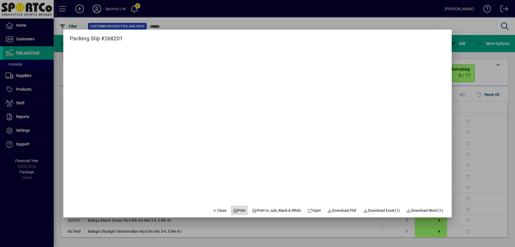
click at [236, 209] on span "Print" at bounding box center [239, 210] width 13 height 6
click at [212, 208] on span "Close" at bounding box center [219, 210] width 14 height 6
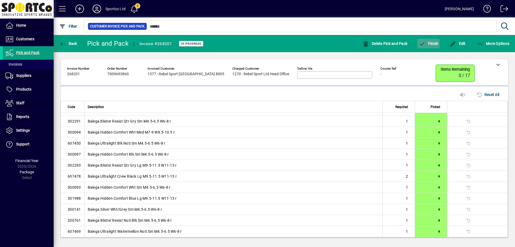
click at [433, 43] on span "Finish" at bounding box center [429, 43] width 20 height 4
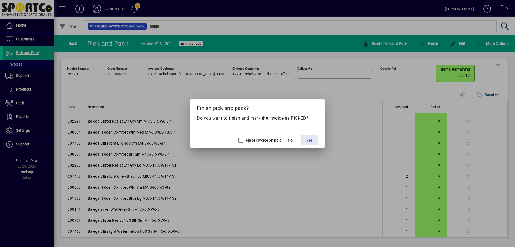
click at [312, 137] on span "Yes" at bounding box center [310, 140] width 6 height 6
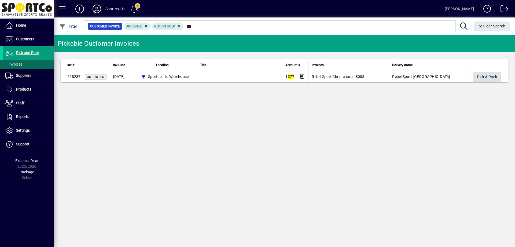
type input "***"
click at [481, 76] on span "Pick & Pack" at bounding box center [487, 76] width 20 height 9
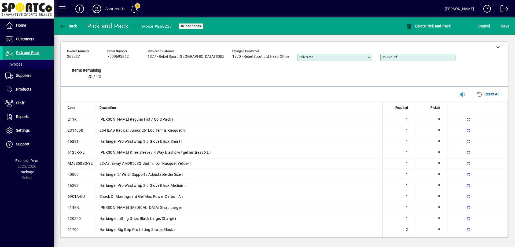
type input "*"
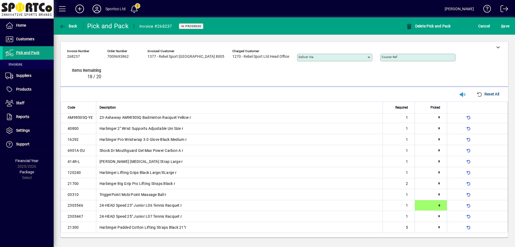
type input "*"
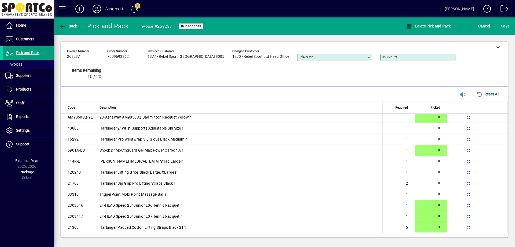
type input "*"
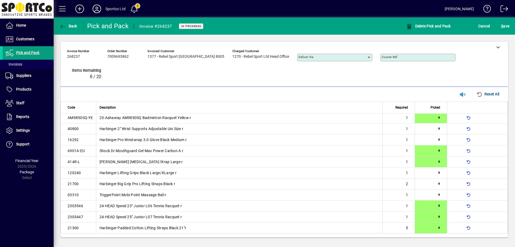
type input "*"
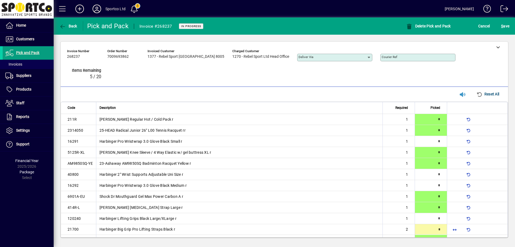
type input "*"
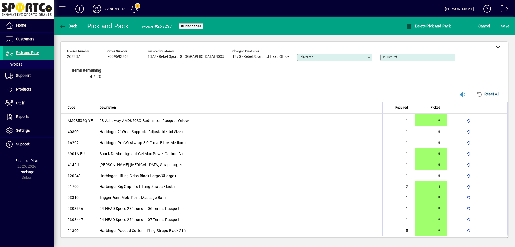
scroll to position [46, 0]
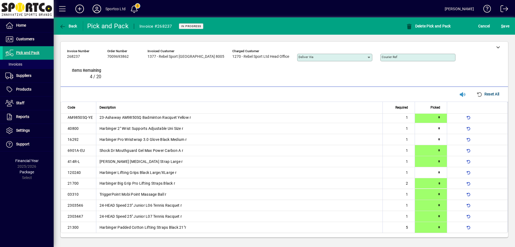
type input "*"
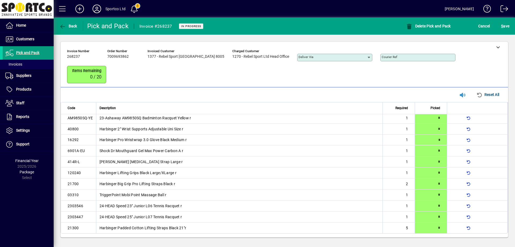
type input "*"
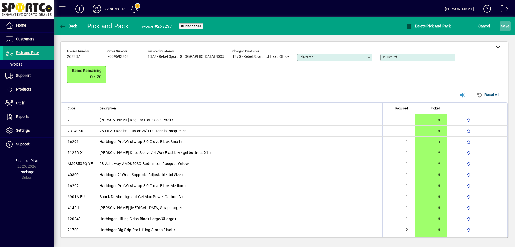
click at [505, 22] on span "S ave" at bounding box center [505, 26] width 8 height 9
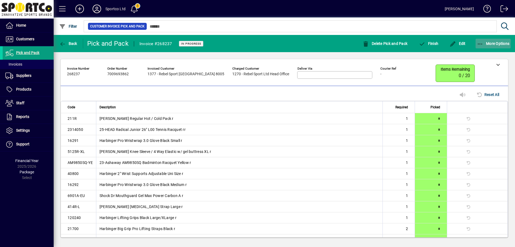
click at [480, 42] on icon "button" at bounding box center [480, 43] width 7 height 5
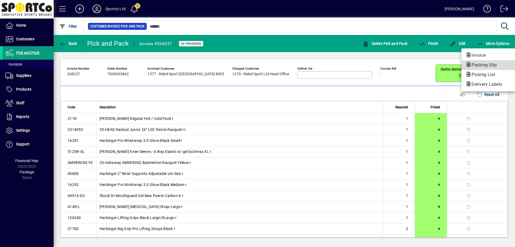
click at [485, 61] on button "Packing Slip" at bounding box center [488, 65] width 54 height 10
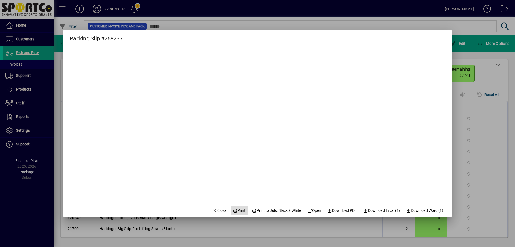
click at [238, 210] on span "Print" at bounding box center [239, 210] width 13 height 6
click at [212, 208] on span "Close" at bounding box center [219, 210] width 14 height 6
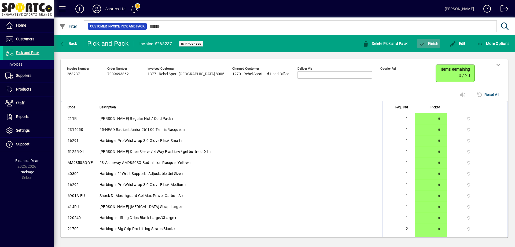
click at [428, 43] on span "Finish" at bounding box center [429, 43] width 20 height 4
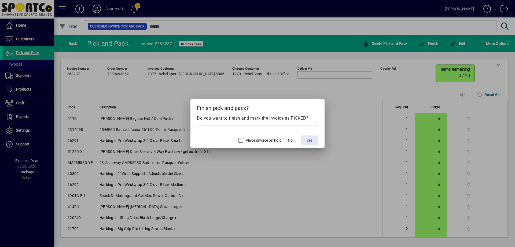
click at [307, 140] on span "Yes" at bounding box center [310, 140] width 6 height 6
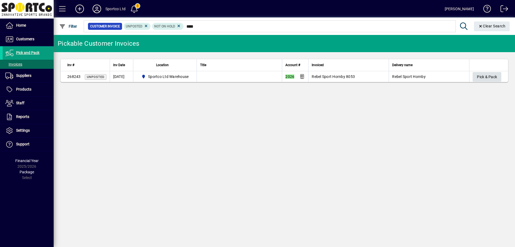
type input "****"
click at [479, 77] on span "Pick & Pack" at bounding box center [487, 76] width 20 height 9
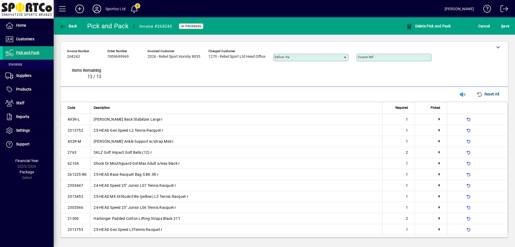
type input "*"
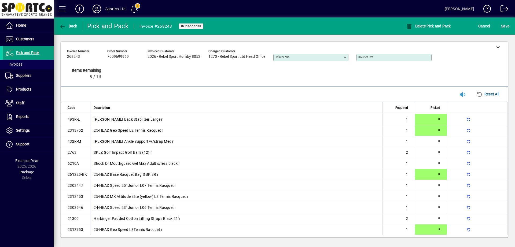
type input "*"
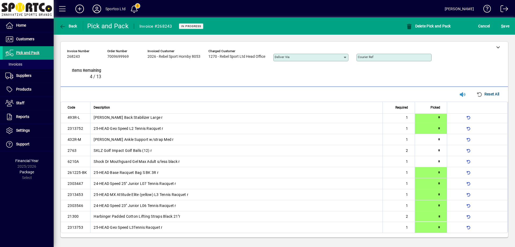
type input "*"
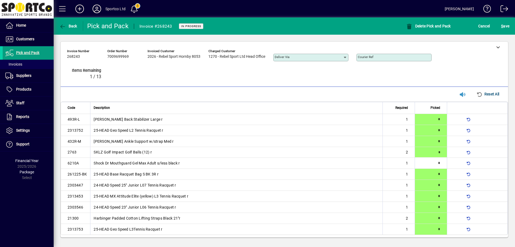
type input "*"
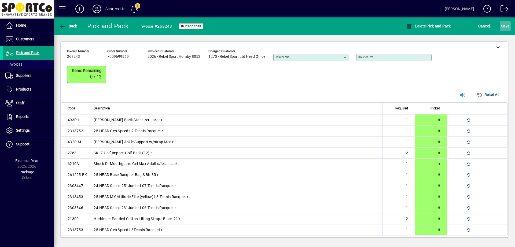
click at [508, 27] on span "S ave" at bounding box center [505, 26] width 8 height 9
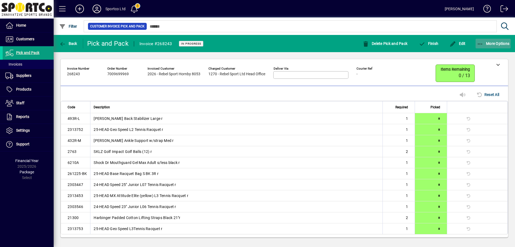
click at [482, 42] on icon "button" at bounding box center [480, 43] width 7 height 5
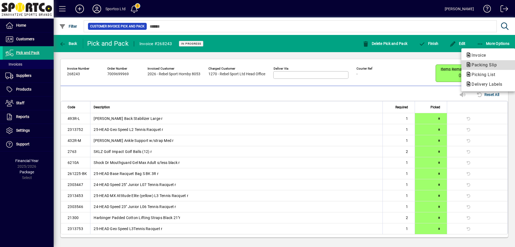
click at [482, 63] on span "Packing Slip" at bounding box center [483, 64] width 34 height 5
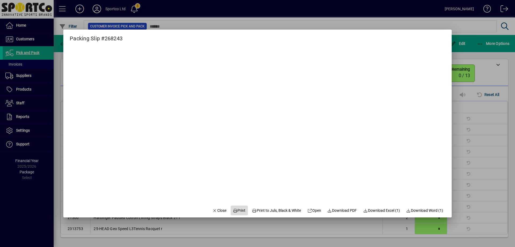
click at [239, 208] on span "Print" at bounding box center [239, 210] width 13 height 6
click at [216, 209] on span "Close" at bounding box center [219, 210] width 14 height 6
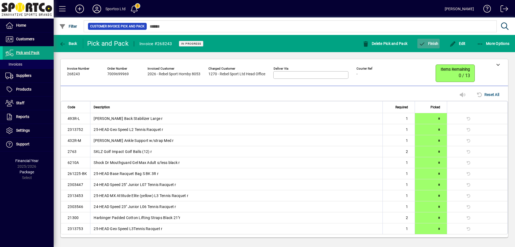
click at [434, 41] on span "Finish" at bounding box center [429, 43] width 20 height 4
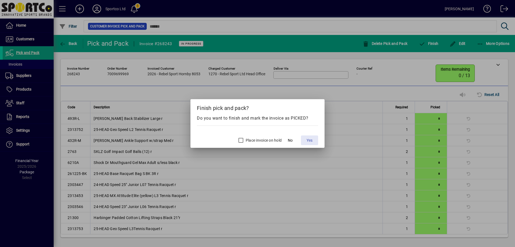
click at [311, 141] on span "Yes" at bounding box center [310, 140] width 6 height 6
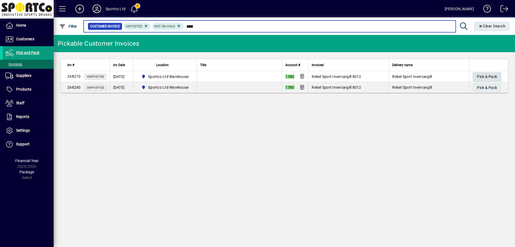
type input "****"
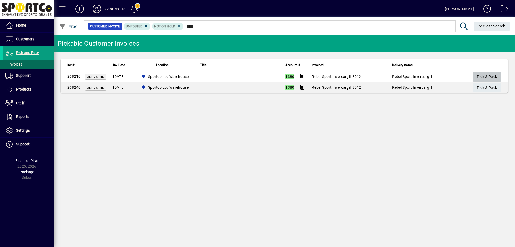
click at [481, 74] on span "Pick & Pack" at bounding box center [487, 76] width 20 height 9
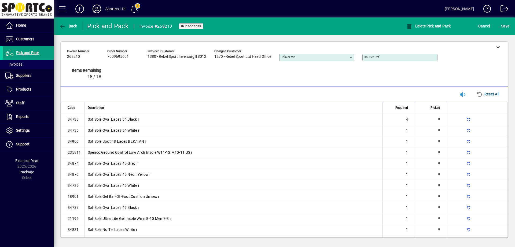
type input "*"
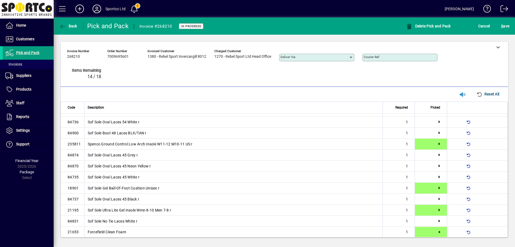
type input "*"
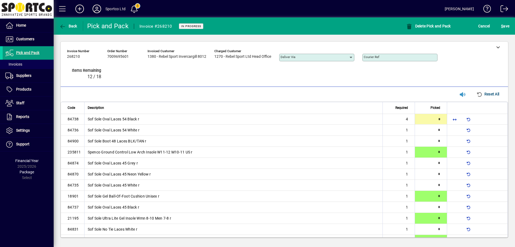
type input "*"
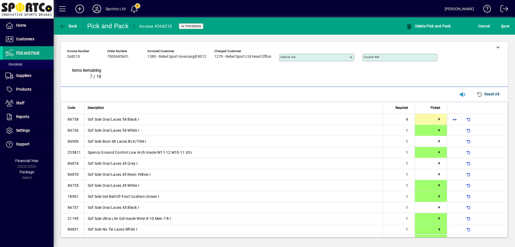
type input "*"
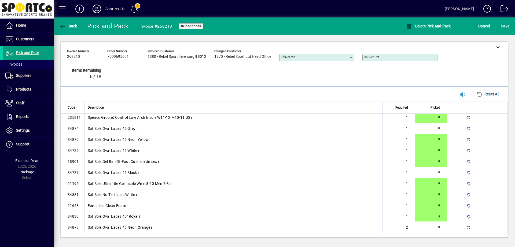
type input "*"
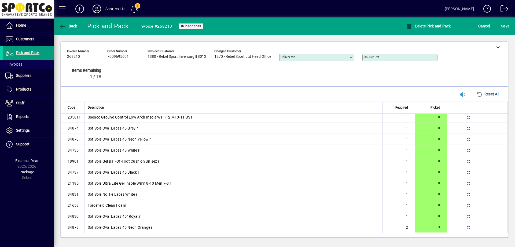
type input "*"
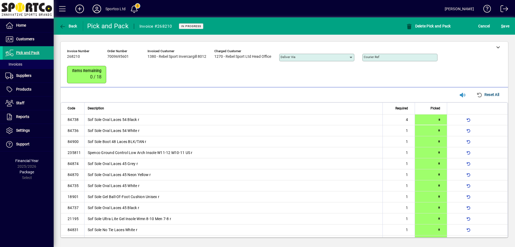
scroll to position [35, 0]
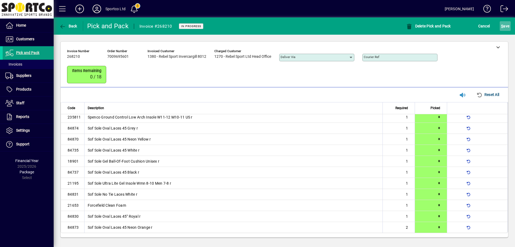
click at [508, 25] on span "S ave" at bounding box center [505, 26] width 8 height 9
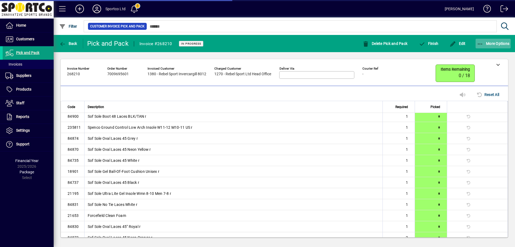
scroll to position [34, 0]
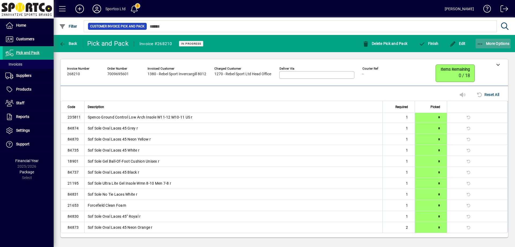
click at [479, 45] on icon "button" at bounding box center [480, 43] width 7 height 5
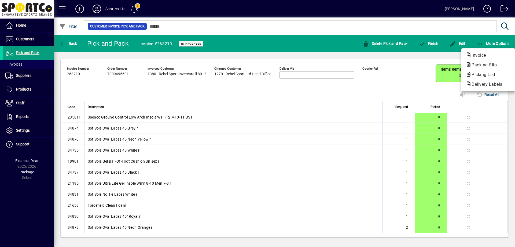
click at [479, 63] on span "Packing Slip" at bounding box center [483, 64] width 34 height 5
click at [479, 63] on body "Home Customers Invoices Payments Quotes Backorders Communications Pick and Pack…" at bounding box center [257, 123] width 515 height 247
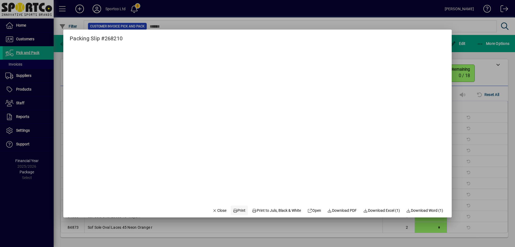
click at [240, 206] on span at bounding box center [239, 210] width 17 height 13
click at [217, 208] on span "Close" at bounding box center [219, 210] width 14 height 6
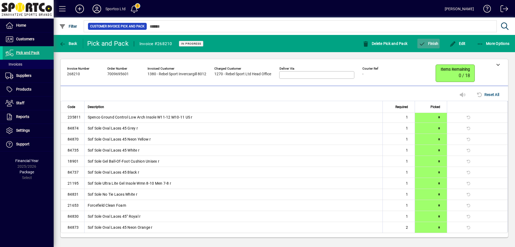
click at [430, 43] on span "Finish" at bounding box center [429, 43] width 20 height 4
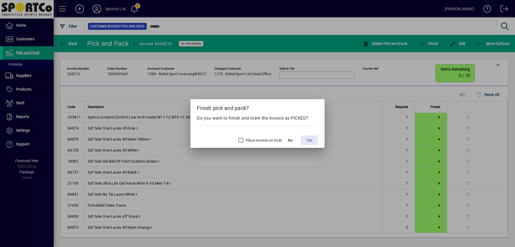
click at [310, 140] on span "Yes" at bounding box center [310, 140] width 6 height 6
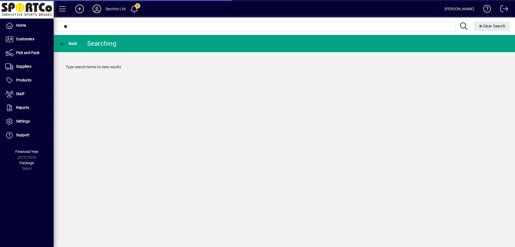
type input "***"
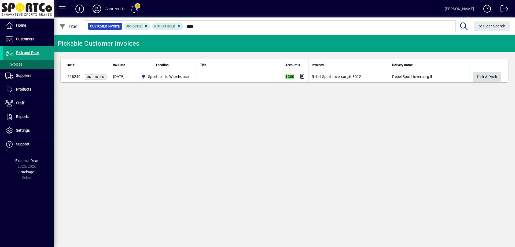
type input "****"
click at [497, 75] on span "button" at bounding box center [487, 76] width 29 height 13
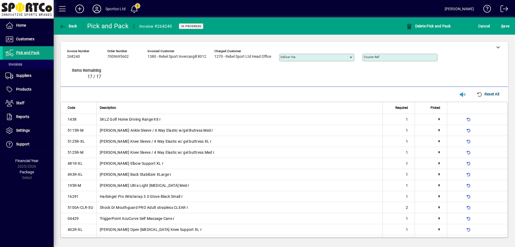
type input "*"
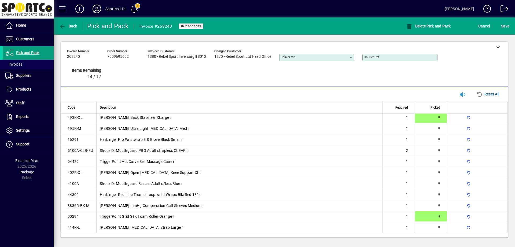
type input "*"
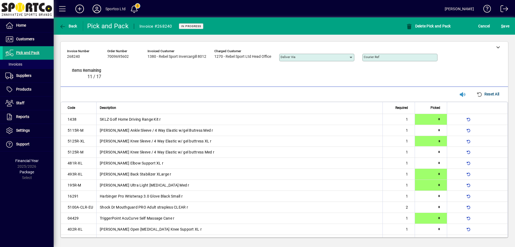
type input "*"
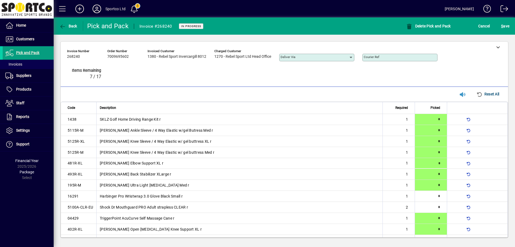
type input "*"
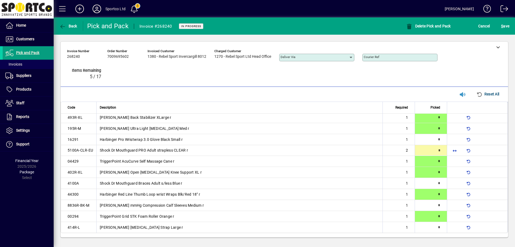
type input "*"
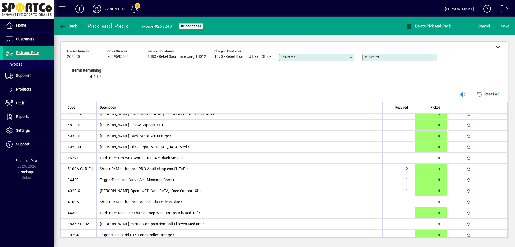
type input "*"
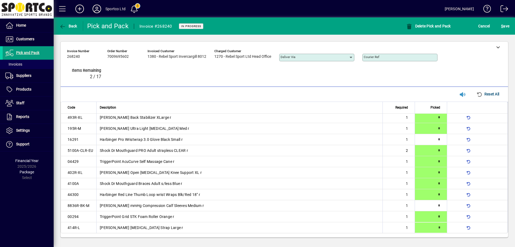
type input "*"
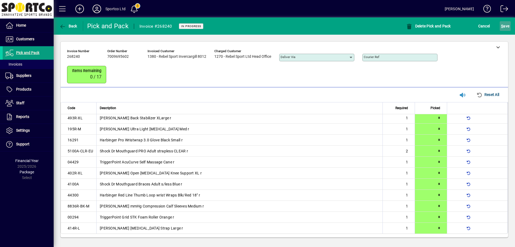
click at [503, 26] on span "S" at bounding box center [502, 26] width 2 height 4
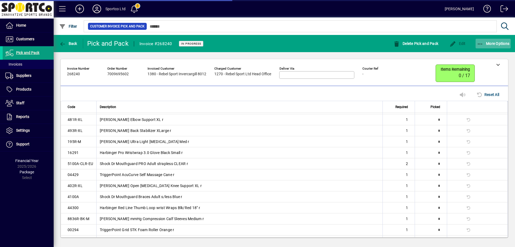
scroll to position [56, 0]
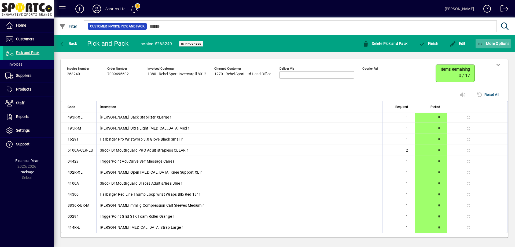
click at [481, 44] on icon "button" at bounding box center [480, 43] width 7 height 5
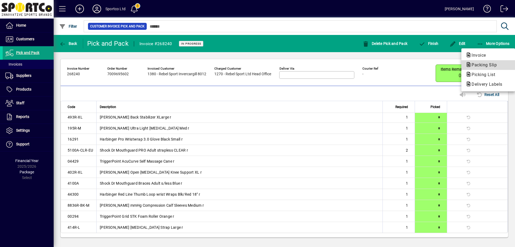
click at [478, 65] on span "Packing Slip" at bounding box center [483, 64] width 34 height 5
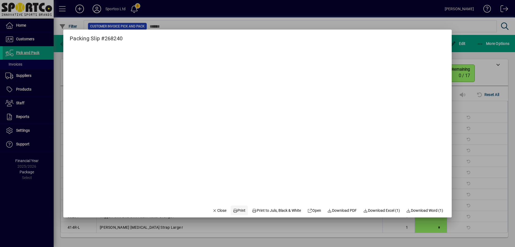
click at [237, 210] on span "Print" at bounding box center [239, 210] width 13 height 6
click at [221, 209] on span "Close" at bounding box center [219, 210] width 14 height 6
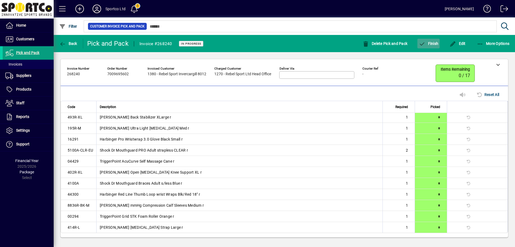
click at [432, 42] on span "Finish" at bounding box center [429, 43] width 20 height 4
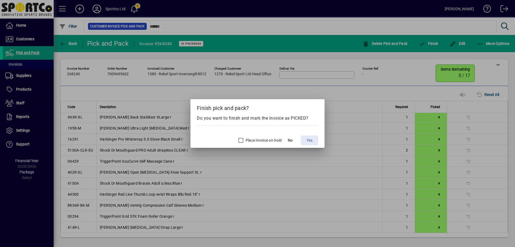
click at [308, 139] on span "Yes" at bounding box center [310, 140] width 6 height 6
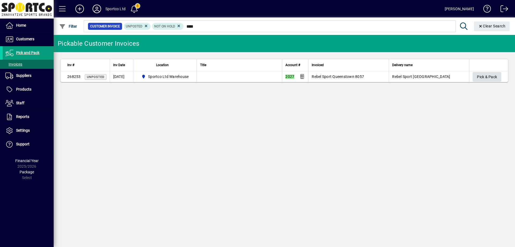
type input "****"
drag, startPoint x: 492, startPoint y: 78, endPoint x: 488, endPoint y: 80, distance: 4.0
click at [492, 78] on span "Pick & Pack" at bounding box center [487, 76] width 20 height 9
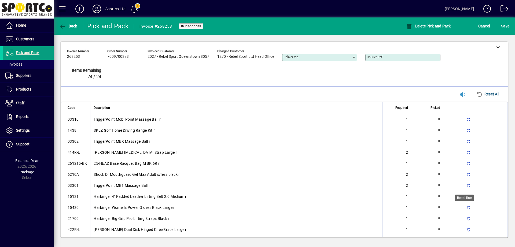
type input "*"
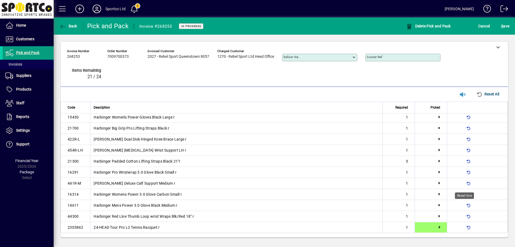
type input "*"
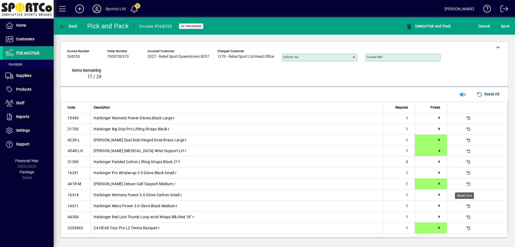
type input "*"
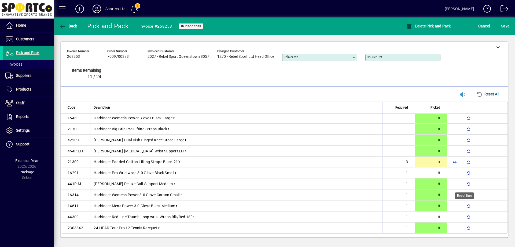
scroll to position [82, 0]
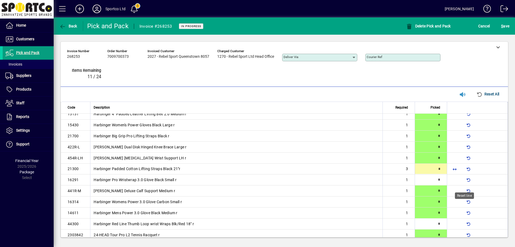
type input "*"
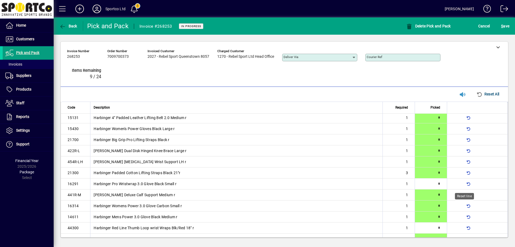
type input "*"
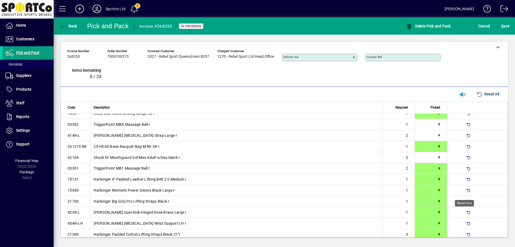
scroll to position [16, 0]
type input "*"
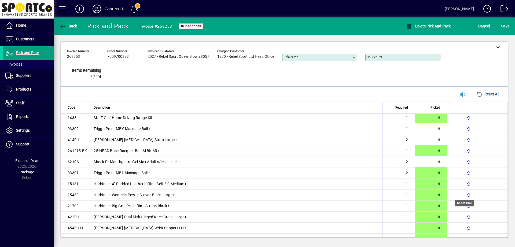
type input "*"
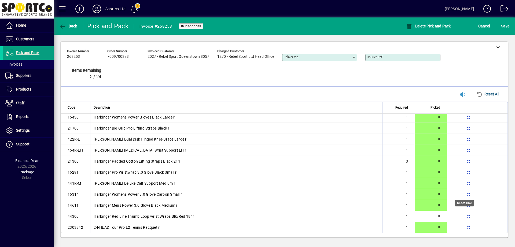
scroll to position [0, 0]
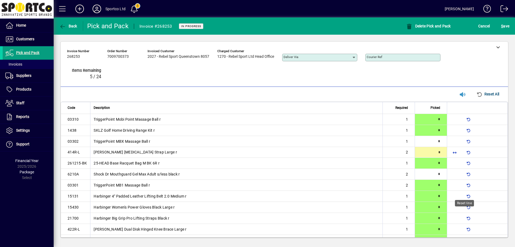
type input "*"
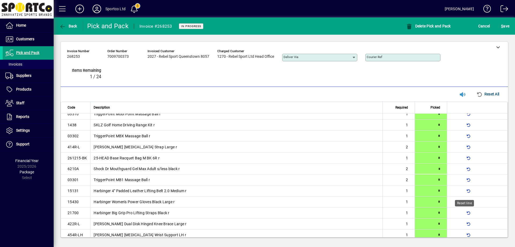
type input "*"
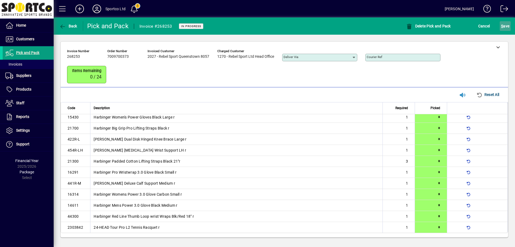
click at [504, 23] on span "S ave" at bounding box center [505, 26] width 8 height 9
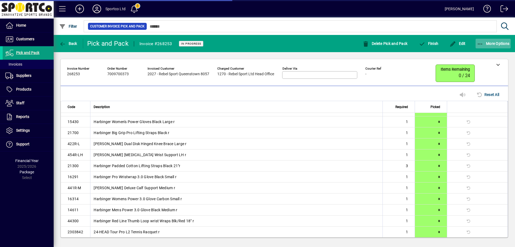
scroll to position [85, 0]
click at [482, 39] on span "button" at bounding box center [493, 43] width 35 height 13
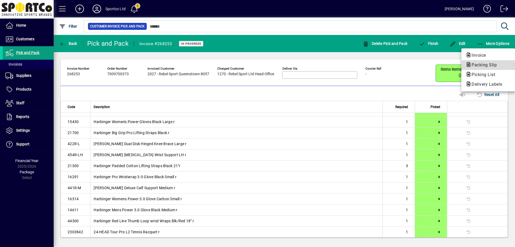
click at [478, 66] on span "Packing Slip" at bounding box center [483, 64] width 34 height 5
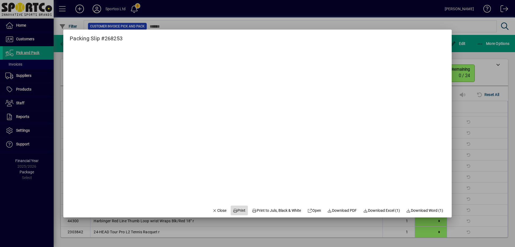
click at [235, 209] on span "Print" at bounding box center [239, 210] width 13 height 6
click at [212, 211] on icon "button" at bounding box center [214, 210] width 5 height 4
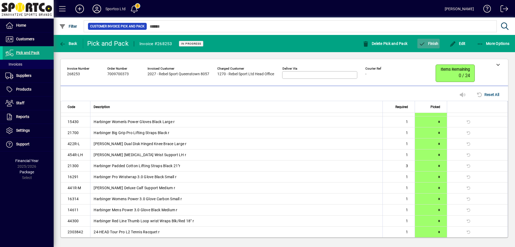
click at [434, 44] on span "Finish" at bounding box center [429, 43] width 20 height 4
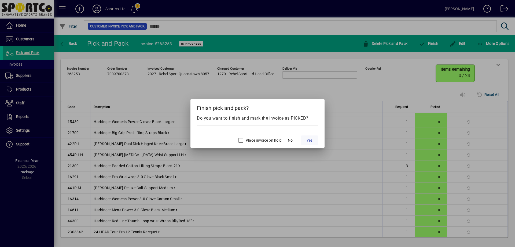
click at [311, 141] on span "Yes" at bounding box center [310, 140] width 6 height 6
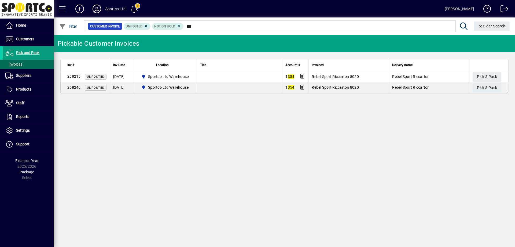
click at [185, 25] on input "***" at bounding box center [318, 27] width 268 height 8
type input "****"
click at [485, 74] on span "Pick & Pack" at bounding box center [487, 76] width 20 height 9
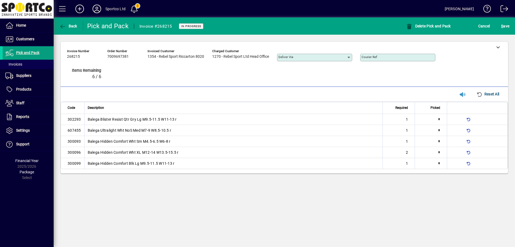
type input "*"
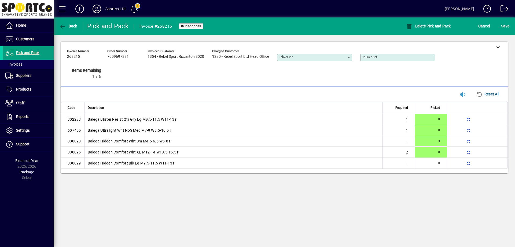
type input "*"
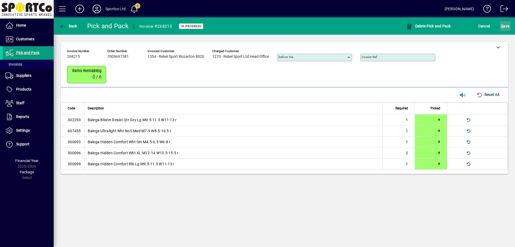
click at [505, 24] on span "S ave" at bounding box center [505, 26] width 8 height 9
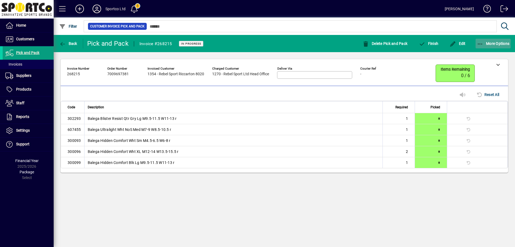
click at [477, 41] on icon "button" at bounding box center [480, 43] width 7 height 5
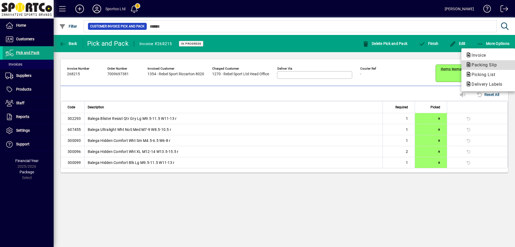
click at [483, 64] on span "Packing Slip" at bounding box center [483, 64] width 34 height 5
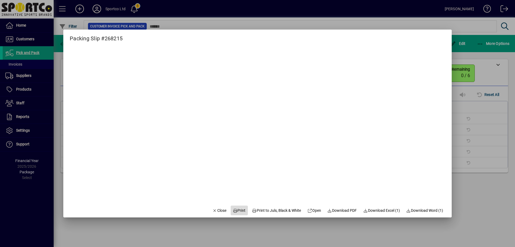
click at [238, 208] on span "Print" at bounding box center [239, 210] width 13 height 6
click at [212, 210] on span "Close" at bounding box center [219, 210] width 14 height 6
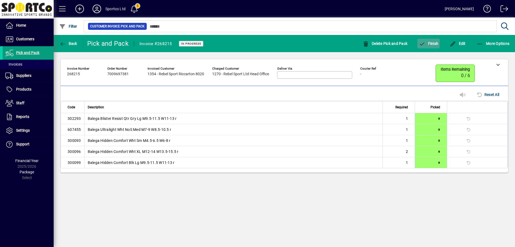
click at [433, 45] on span "Finish" at bounding box center [429, 43] width 20 height 4
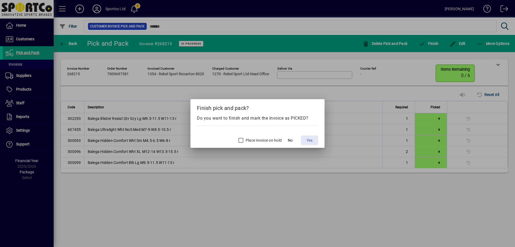
click at [312, 137] on span "Yes" at bounding box center [310, 140] width 6 height 6
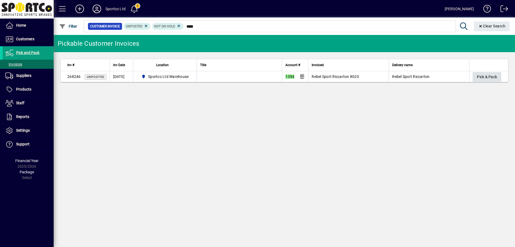
type input "****"
click at [495, 75] on span "Pick & Pack" at bounding box center [487, 76] width 20 height 9
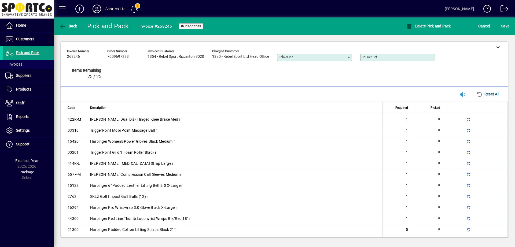
type input "*"
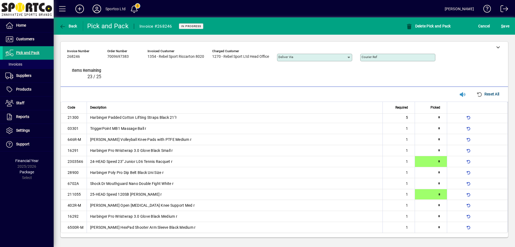
type input "*"
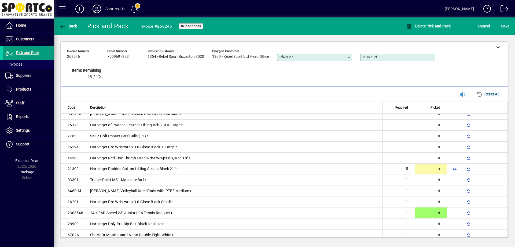
type input "*"
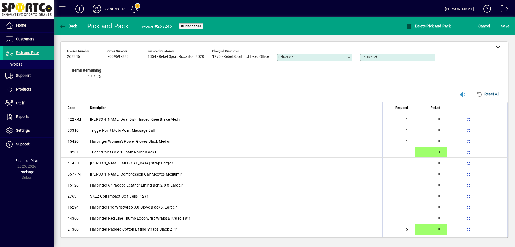
type input "*"
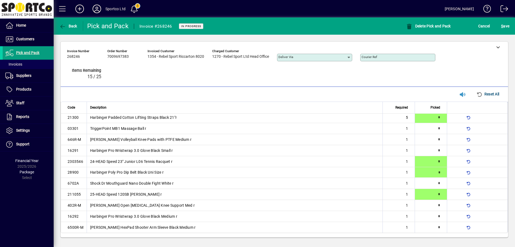
type input "*"
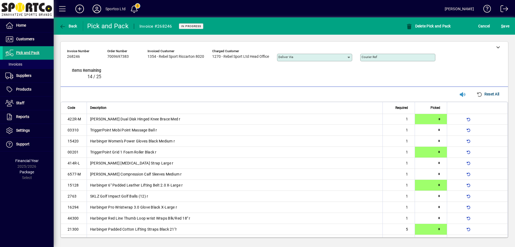
type input "*"
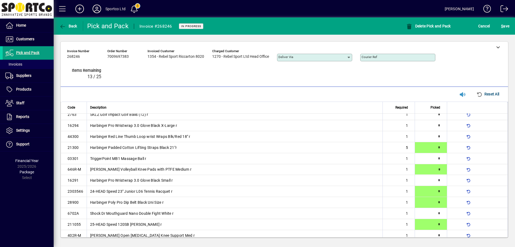
type input "*"
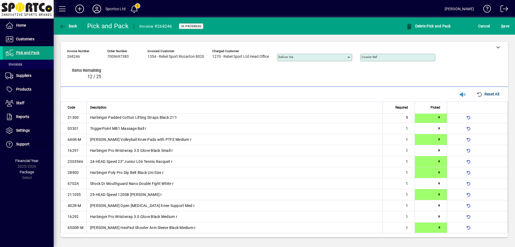
type input "*"
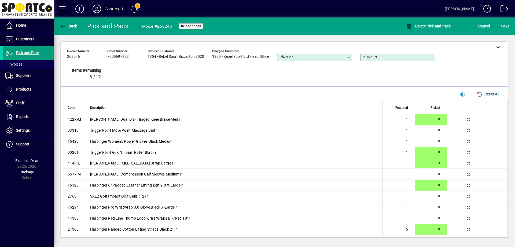
type input "*"
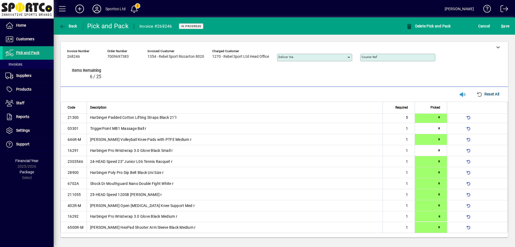
type input "*"
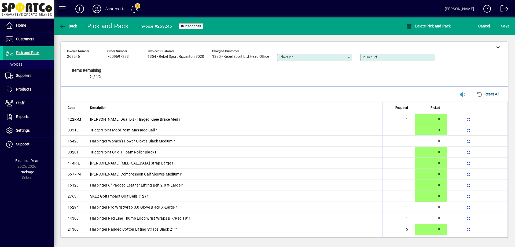
type input "*"
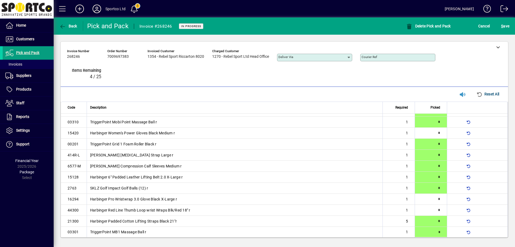
type input "*"
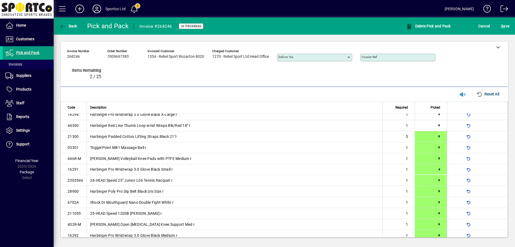
type input "*"
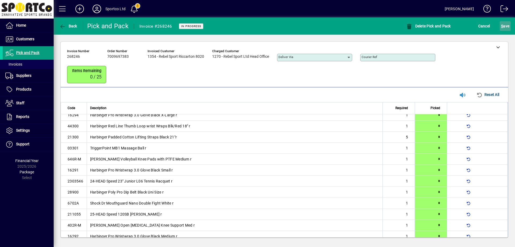
click at [502, 27] on span "S" at bounding box center [502, 26] width 2 height 4
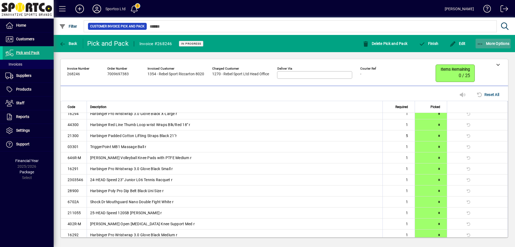
click at [478, 42] on icon "button" at bounding box center [480, 43] width 7 height 5
click at [480, 41] on icon "button" at bounding box center [480, 43] width 7 height 5
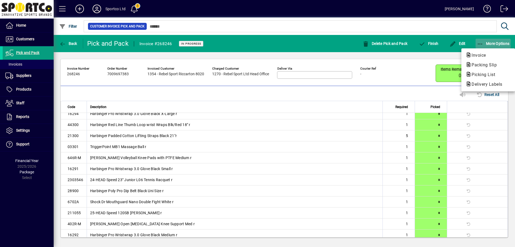
click at [480, 41] on div at bounding box center [257, 123] width 515 height 247
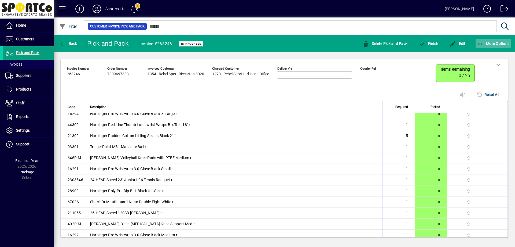
click at [483, 42] on span "More Options" at bounding box center [493, 43] width 33 height 4
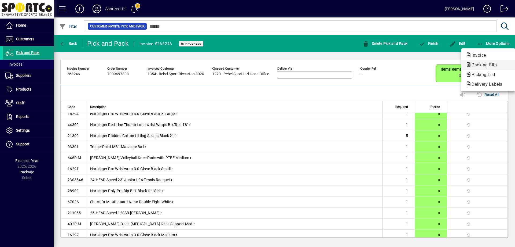
click at [478, 65] on span "Packing Slip" at bounding box center [483, 64] width 34 height 5
click at [478, 65] on body "**********" at bounding box center [257, 123] width 515 height 247
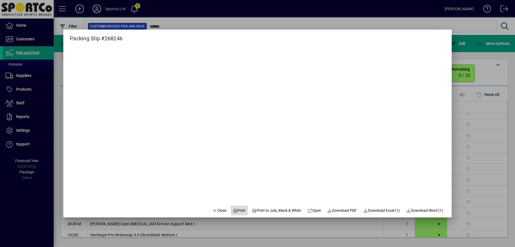
click at [235, 210] on span "Print" at bounding box center [239, 210] width 13 height 6
click at [212, 209] on span "Close" at bounding box center [219, 210] width 14 height 6
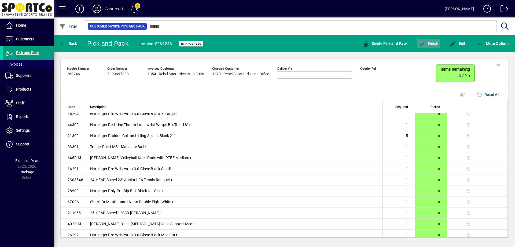
click at [430, 42] on span "Finish" at bounding box center [429, 43] width 20 height 4
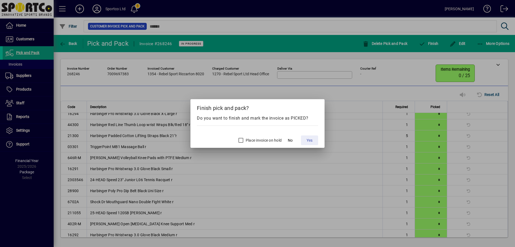
drag, startPoint x: 311, startPoint y: 141, endPoint x: 362, endPoint y: 122, distance: 54.4
click at [311, 141] on span "Yes" at bounding box center [310, 140] width 6 height 6
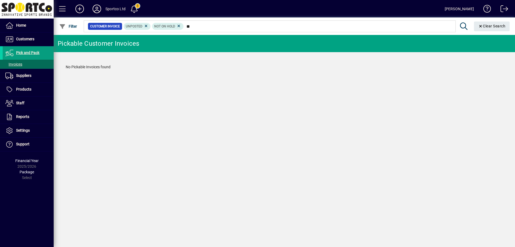
type input "*"
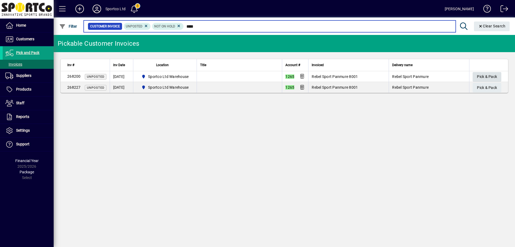
type input "****"
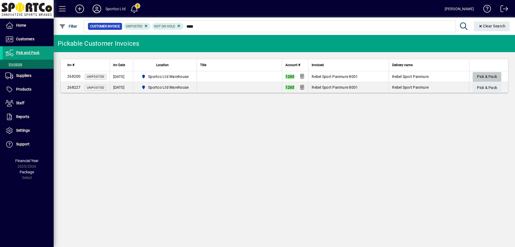
click at [494, 77] on span "Pick & Pack" at bounding box center [487, 76] width 20 height 9
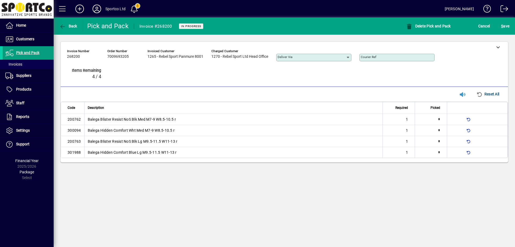
type input "*"
click at [504, 26] on span "S ave" at bounding box center [505, 26] width 8 height 9
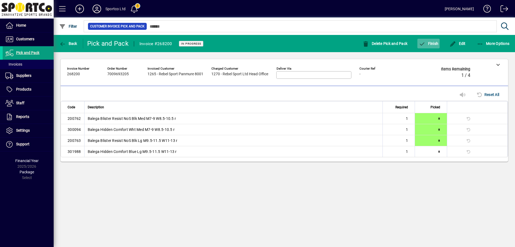
click at [437, 42] on span "Finish" at bounding box center [429, 43] width 20 height 4
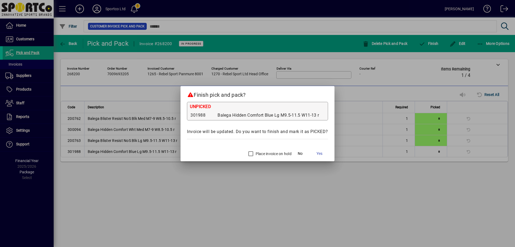
click at [269, 150] on div "Place invoice on hold" at bounding box center [268, 153] width 46 height 11
click at [269, 151] on label "Place invoice on hold" at bounding box center [273, 153] width 37 height 5
click at [314, 153] on span at bounding box center [319, 153] width 17 height 13
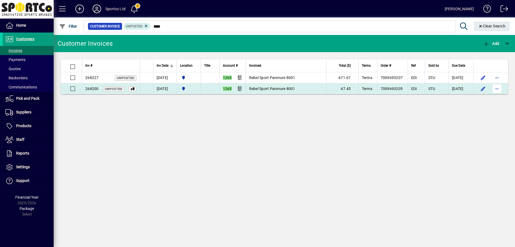
type input "****"
click at [497, 87] on span "button" at bounding box center [497, 88] width 13 height 13
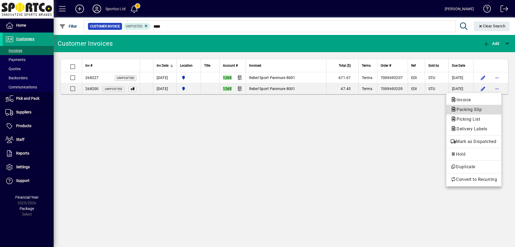
click at [493, 108] on span "Packing Slip" at bounding box center [474, 109] width 46 height 6
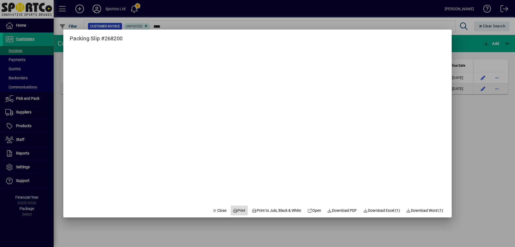
click at [233, 212] on span "Print" at bounding box center [239, 210] width 13 height 6
click at [216, 207] on span "Close" at bounding box center [219, 210] width 14 height 6
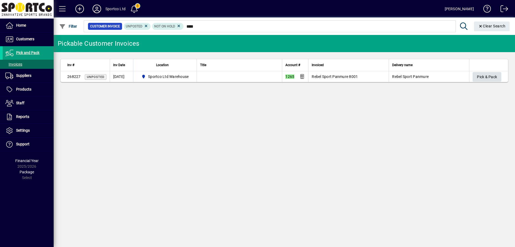
type input "****"
click at [484, 75] on span "Pick & Pack" at bounding box center [487, 76] width 20 height 9
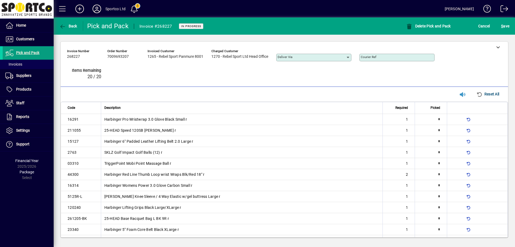
type input "*"
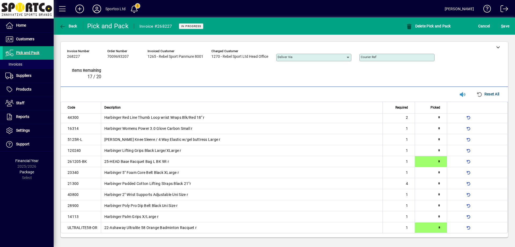
type input "*"
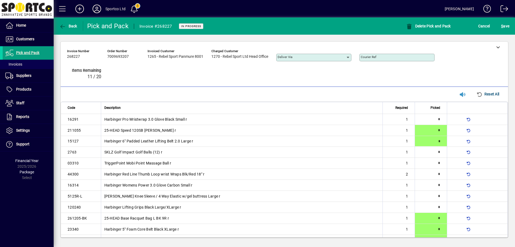
type input "*"
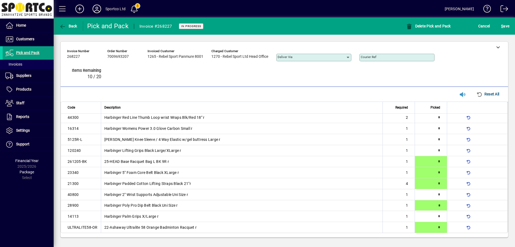
type input "*"
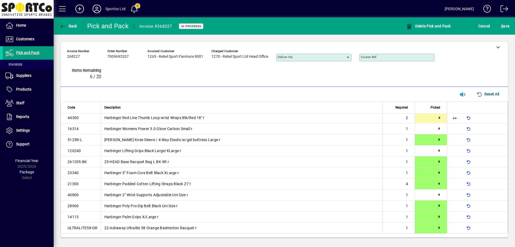
type input "*"
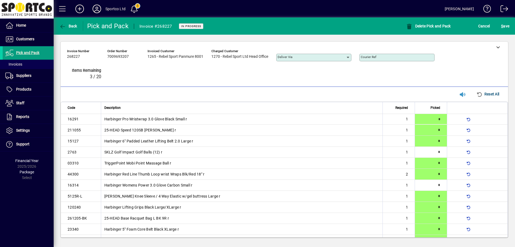
type input "*"
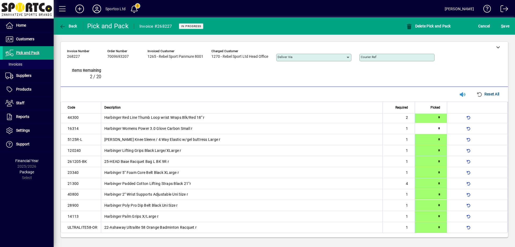
type input "*"
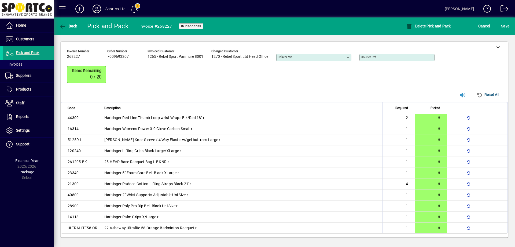
scroll to position [0, 0]
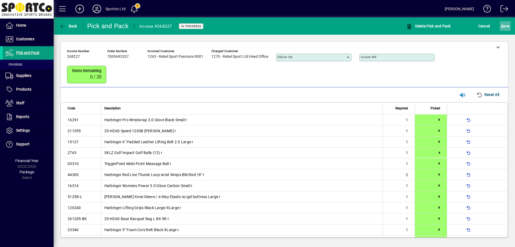
click at [503, 25] on span "S" at bounding box center [502, 26] width 2 height 4
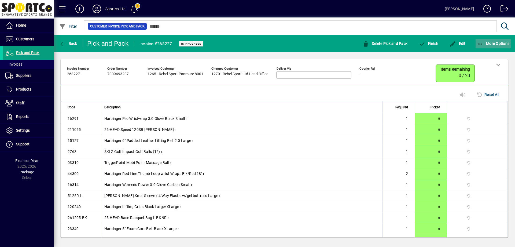
click at [482, 46] on icon "button" at bounding box center [480, 43] width 7 height 5
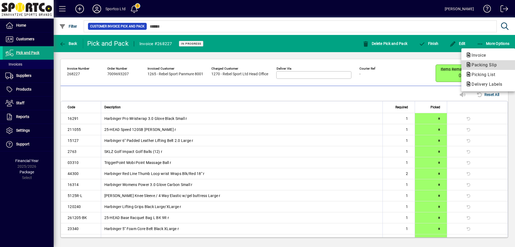
click at [483, 67] on span "Packing Slip" at bounding box center [488, 65] width 45 height 6
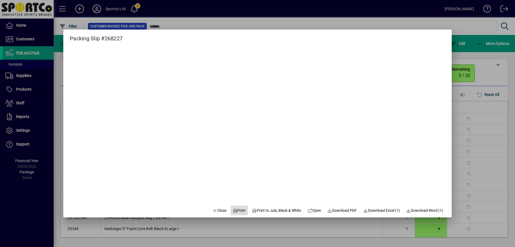
click at [236, 209] on span "Print" at bounding box center [239, 210] width 13 height 6
click at [215, 208] on span "Close" at bounding box center [219, 210] width 14 height 6
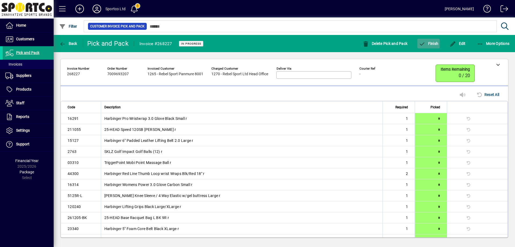
click at [426, 42] on span "Finish" at bounding box center [429, 43] width 20 height 4
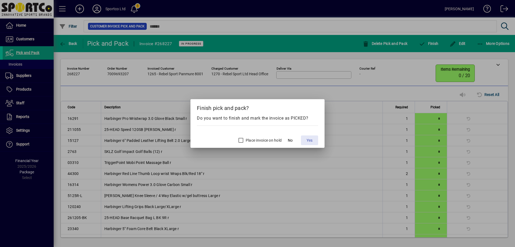
click at [312, 138] on span "Yes" at bounding box center [310, 140] width 6 height 6
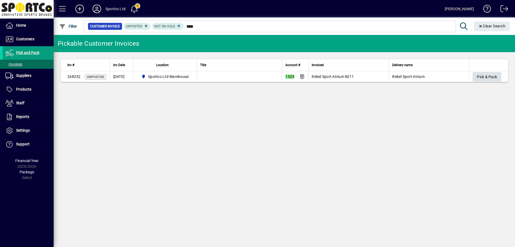
type input "****"
click at [488, 77] on span "Pick & Pack" at bounding box center [487, 76] width 20 height 9
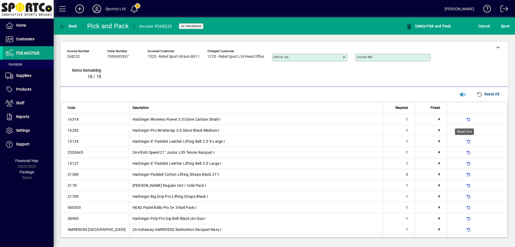
type input "*"
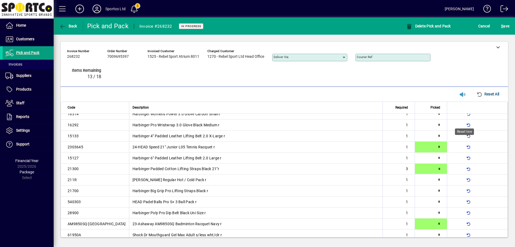
type input "*"
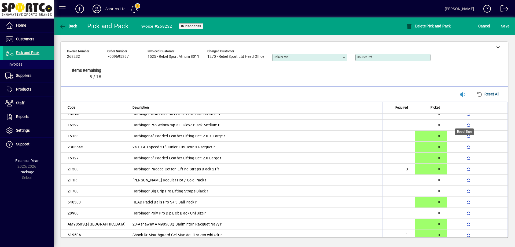
scroll to position [8, 0]
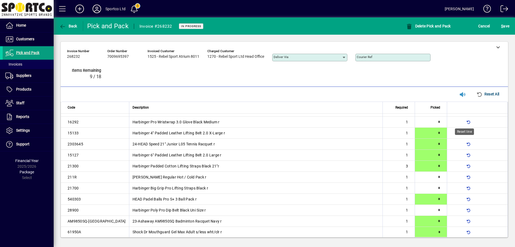
type input "*"
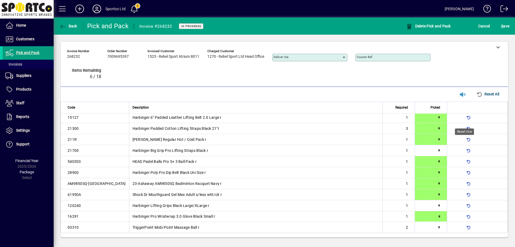
type input "*"
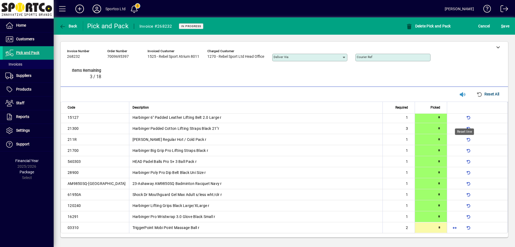
type input "*"
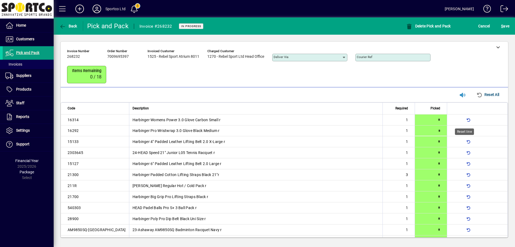
type input "*"
click at [503, 26] on span "S" at bounding box center [502, 26] width 2 height 4
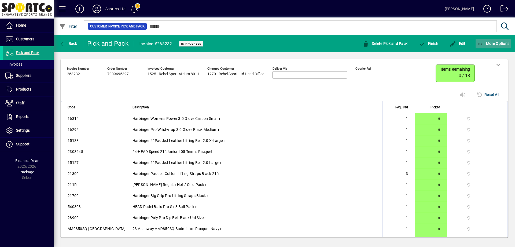
click at [481, 39] on span "button" at bounding box center [493, 43] width 35 height 13
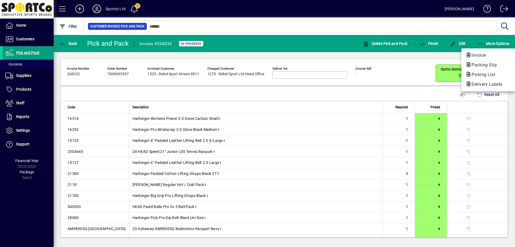
click at [485, 64] on span "Packing Slip" at bounding box center [483, 64] width 34 height 5
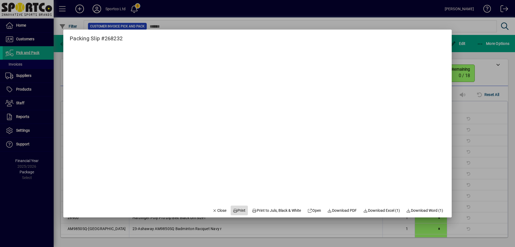
click at [237, 208] on span "Print" at bounding box center [239, 210] width 13 height 6
drag, startPoint x: 217, startPoint y: 209, endPoint x: 265, endPoint y: 163, distance: 67.2
click at [217, 209] on span "Close" at bounding box center [219, 210] width 14 height 6
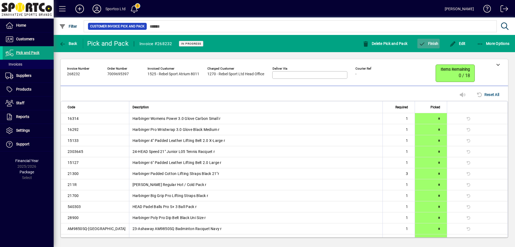
click at [437, 42] on span "Finish" at bounding box center [429, 43] width 20 height 4
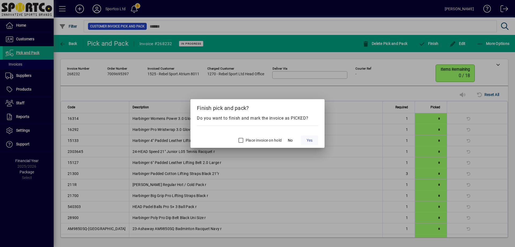
click at [311, 140] on span "Yes" at bounding box center [310, 140] width 6 height 6
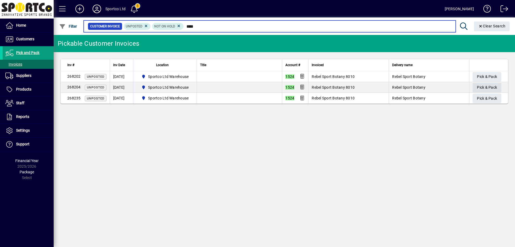
type input "****"
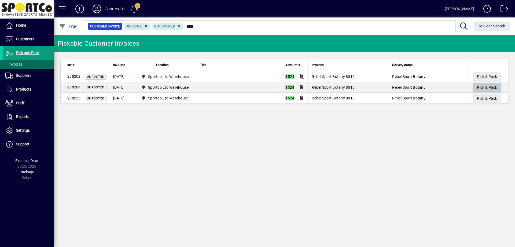
click at [483, 87] on span "Pick & Pack" at bounding box center [487, 87] width 20 height 9
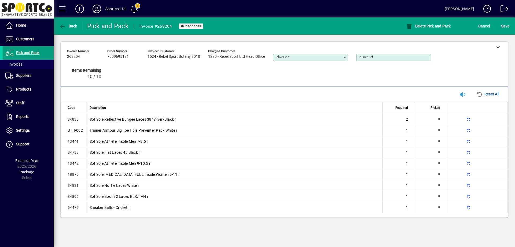
type input "*"
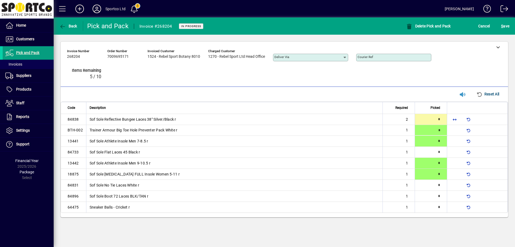
type input "*"
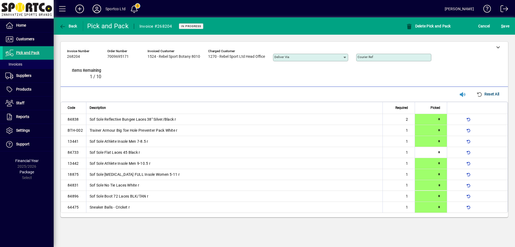
type input "*"
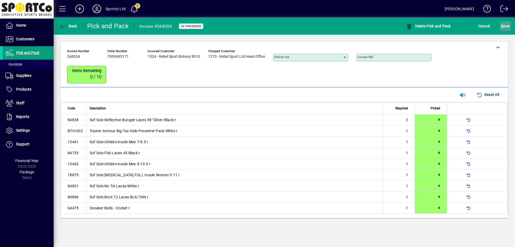
click at [508, 25] on span "S ave" at bounding box center [505, 26] width 8 height 9
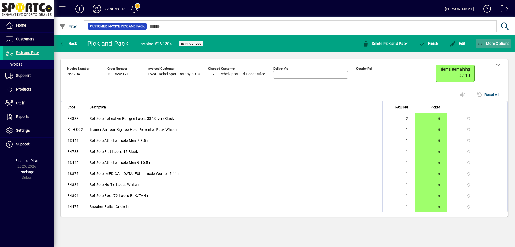
click at [479, 42] on icon "button" at bounding box center [480, 43] width 7 height 5
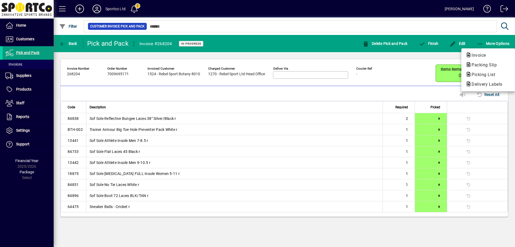
click at [485, 64] on span "Packing Slip" at bounding box center [483, 64] width 34 height 5
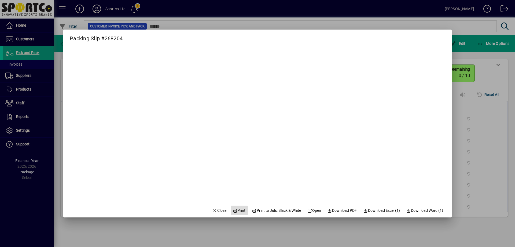
click at [238, 206] on span at bounding box center [239, 210] width 17 height 13
drag, startPoint x: 214, startPoint y: 210, endPoint x: 223, endPoint y: 202, distance: 11.9
click at [214, 210] on span "Close" at bounding box center [219, 210] width 14 height 6
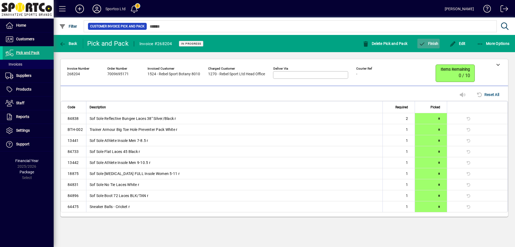
click at [436, 42] on button "Finish" at bounding box center [428, 44] width 22 height 10
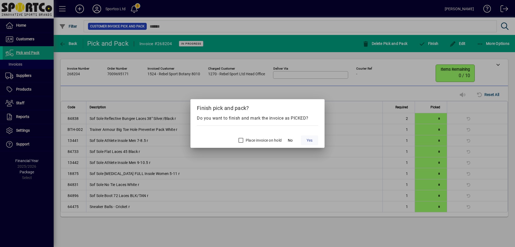
click at [314, 137] on span at bounding box center [309, 140] width 17 height 13
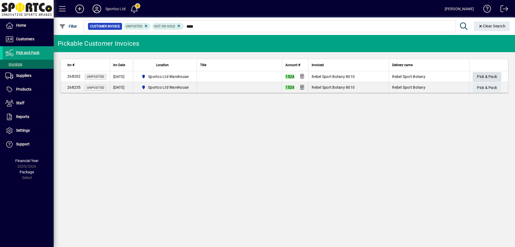
type input "****"
click at [486, 75] on span "Pick & Pack" at bounding box center [487, 76] width 20 height 9
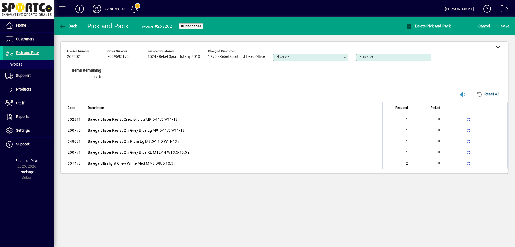
type input "*"
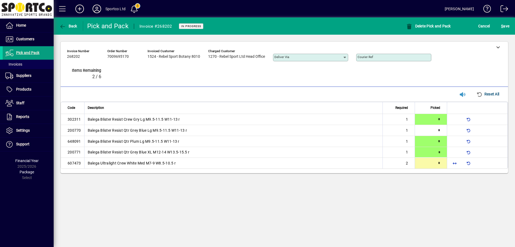
type input "*"
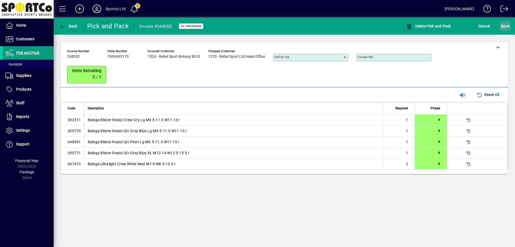
click at [507, 27] on span "S ave" at bounding box center [505, 26] width 8 height 9
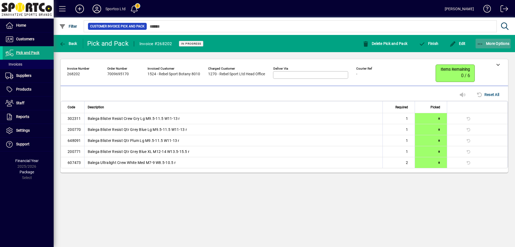
click at [480, 41] on icon "button" at bounding box center [480, 43] width 7 height 5
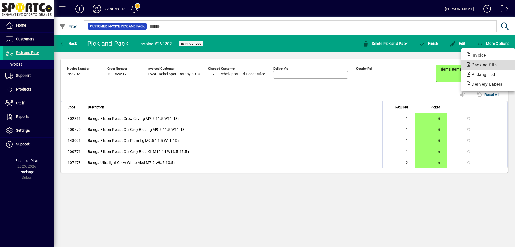
click at [483, 61] on button "Packing Slip" at bounding box center [488, 65] width 54 height 10
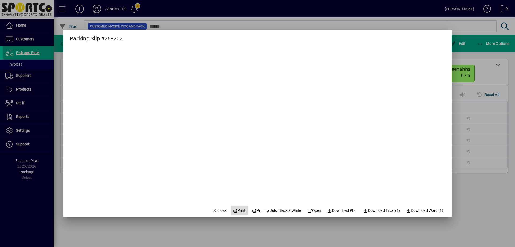
click at [237, 210] on span "Print" at bounding box center [239, 210] width 13 height 6
click at [215, 213] on span "Close" at bounding box center [219, 210] width 14 height 6
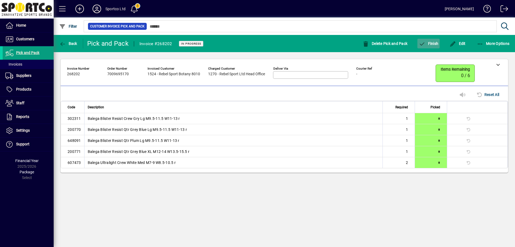
click at [423, 44] on icon "button" at bounding box center [422, 43] width 7 height 5
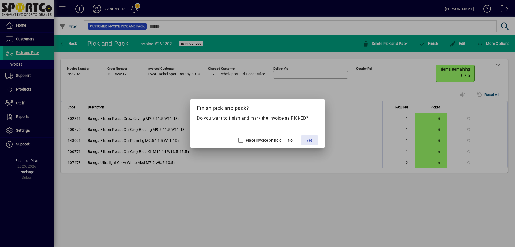
click at [307, 140] on span "Yes" at bounding box center [310, 140] width 6 height 6
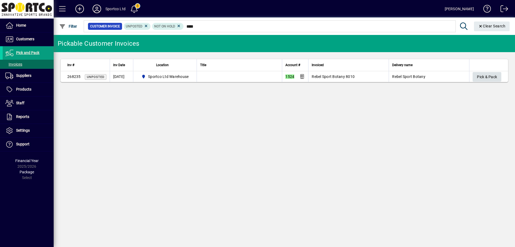
type input "****"
click at [484, 77] on span "Pick & Pack" at bounding box center [487, 76] width 20 height 9
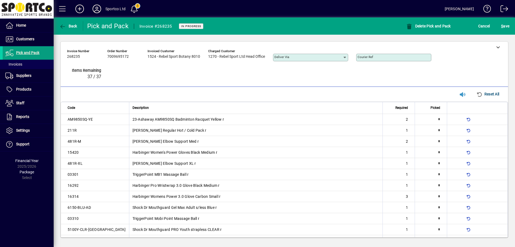
type input "*"
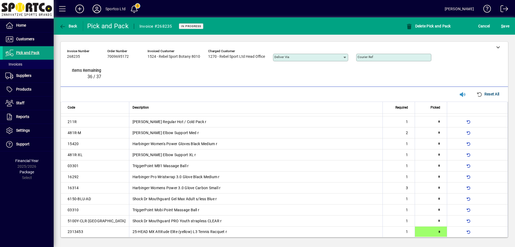
type input "*"
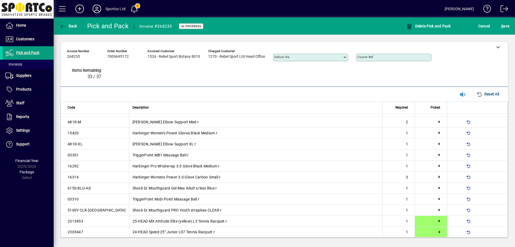
type input "*"
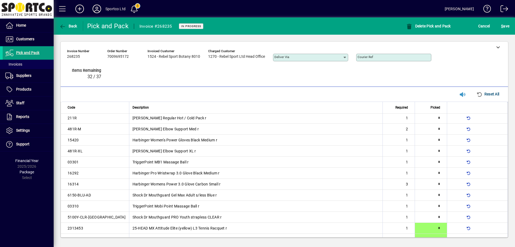
scroll to position [156, 0]
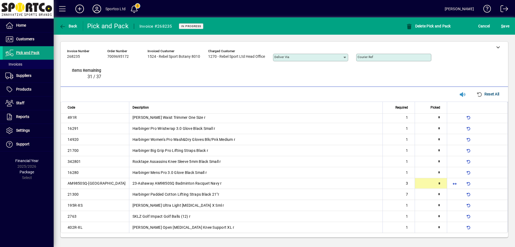
type input "*"
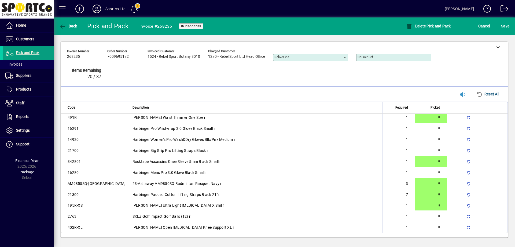
type input "*"
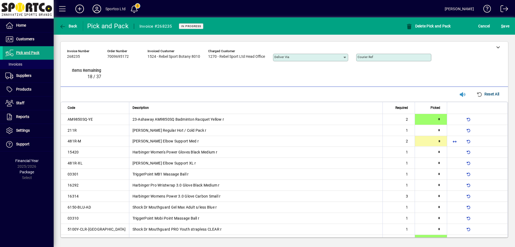
type input "*"
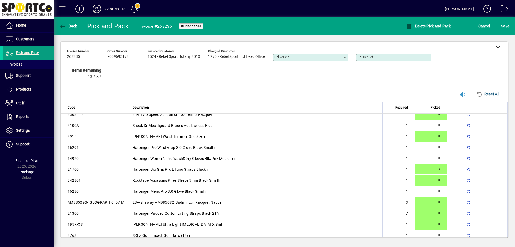
type input "*"
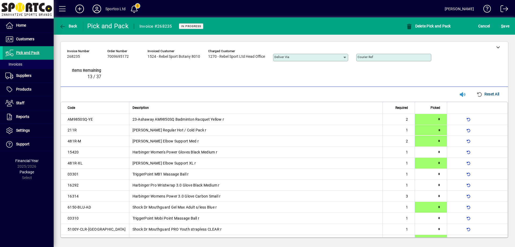
type input "*"
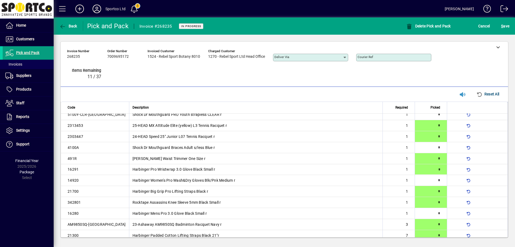
type input "*"
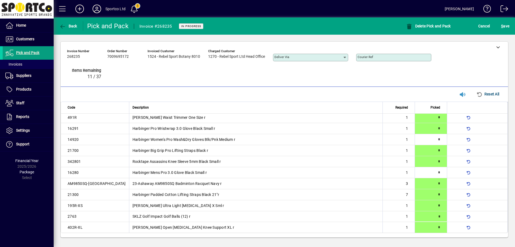
type input "*"
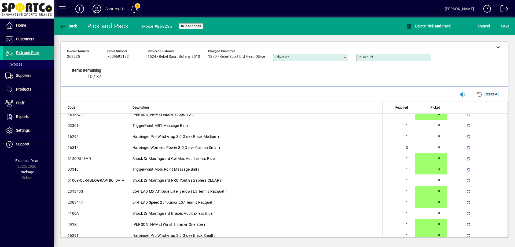
type input "*"
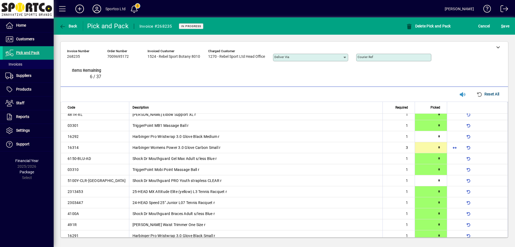
scroll to position [156, 0]
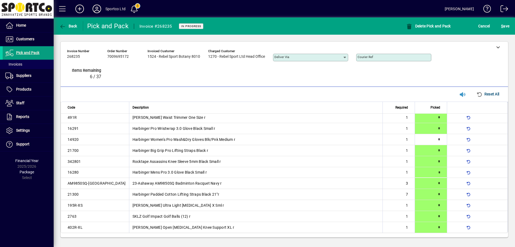
type input "*"
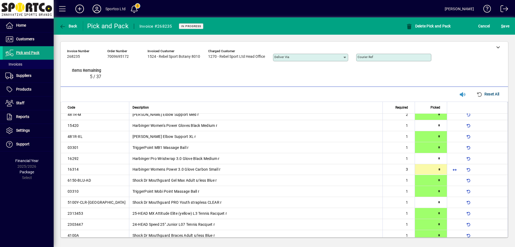
type input "*"
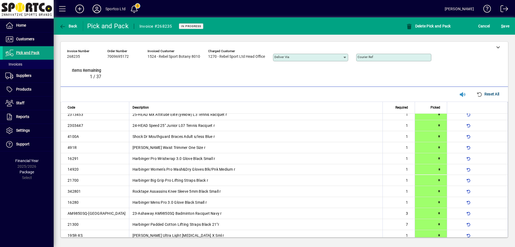
type input "*"
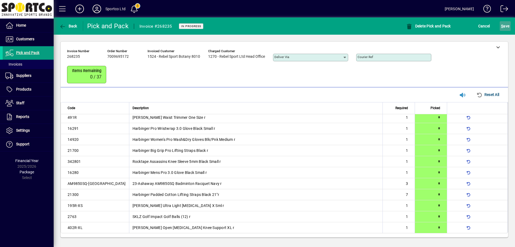
scroll to position [157, 0]
click at [504, 25] on span "S ave" at bounding box center [505, 26] width 8 height 9
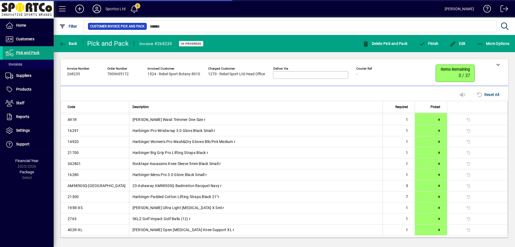
scroll to position [153, 0]
click at [479, 42] on icon "button" at bounding box center [480, 43] width 7 height 5
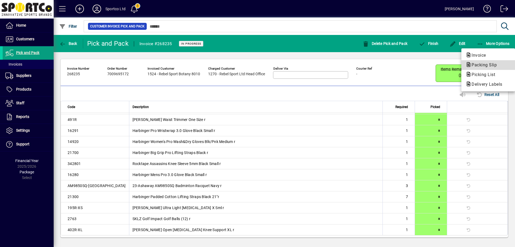
click at [485, 63] on span "Packing Slip" at bounding box center [483, 64] width 34 height 5
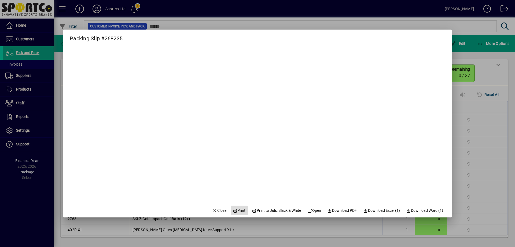
click at [237, 210] on span "Print" at bounding box center [239, 210] width 13 height 6
click at [215, 210] on span "Close" at bounding box center [219, 210] width 14 height 6
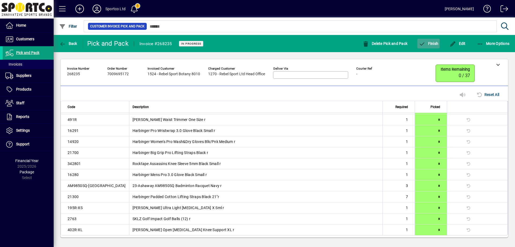
click at [429, 43] on span "Finish" at bounding box center [429, 43] width 20 height 4
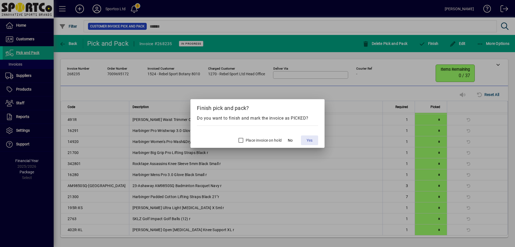
click at [311, 139] on span "Yes" at bounding box center [310, 140] width 6 height 6
